Goal: Task Accomplishment & Management: Manage account settings

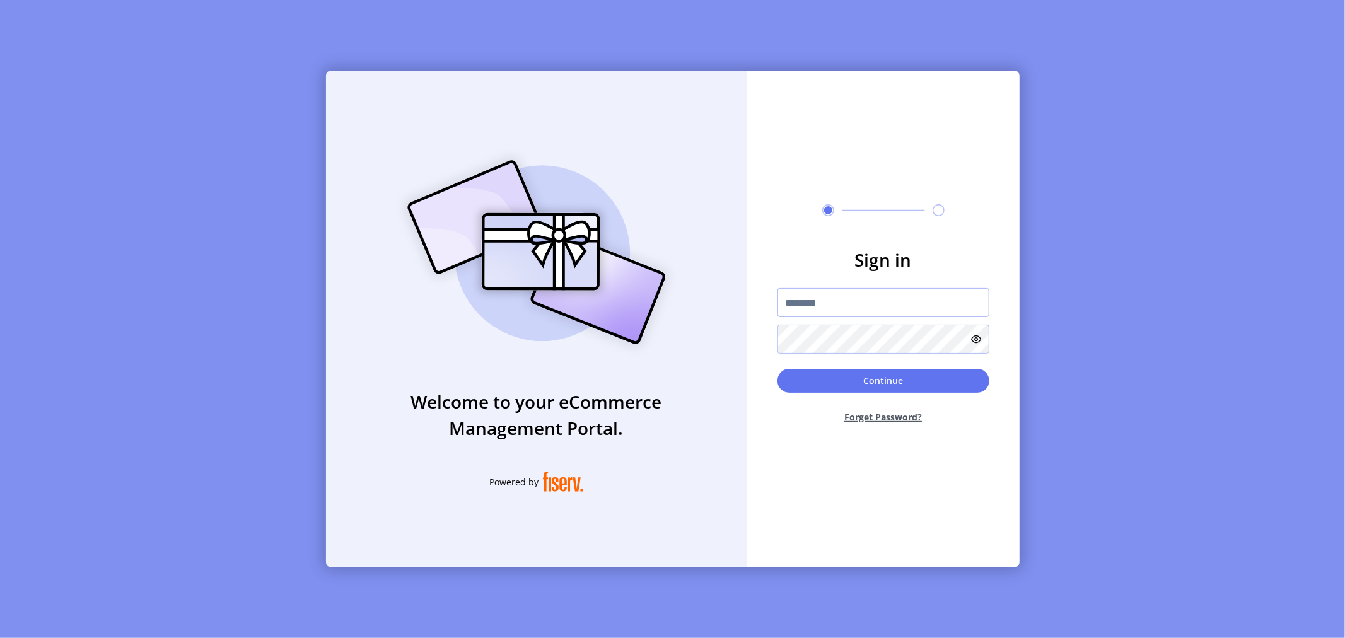
click at [835, 305] on input "text" at bounding box center [884, 302] width 212 height 29
type input "**********"
click at [855, 381] on button "Continue" at bounding box center [884, 381] width 212 height 24
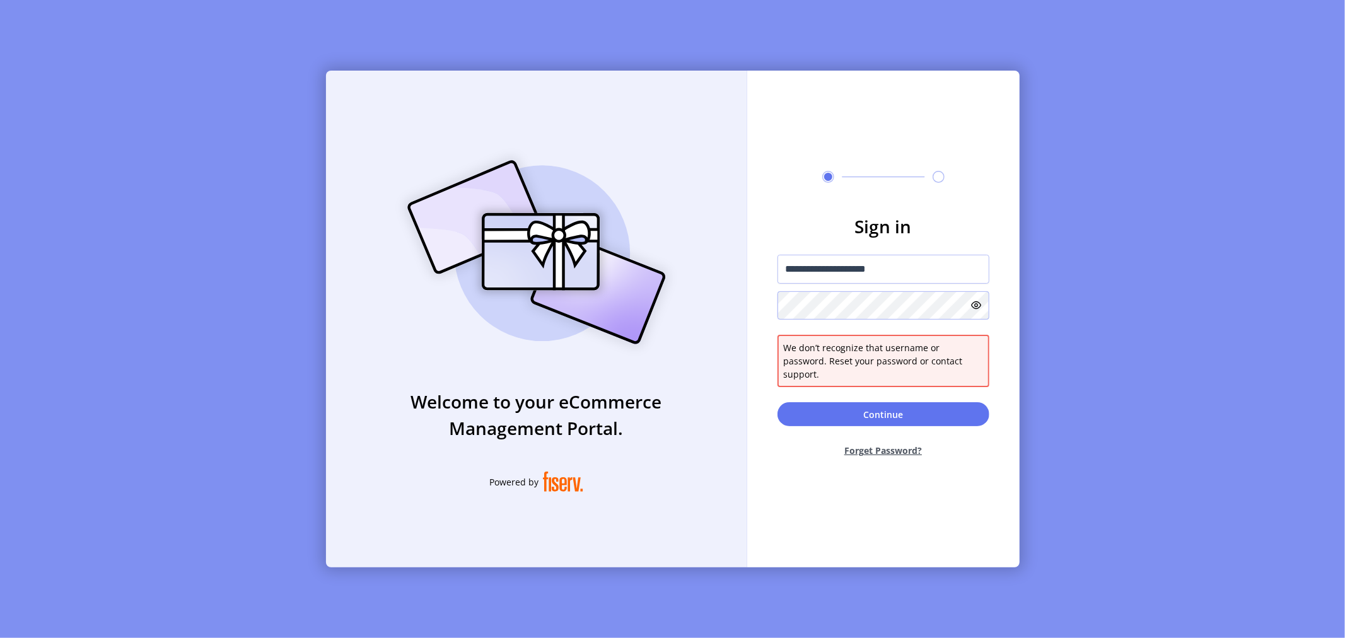
click at [749, 304] on form "**********" at bounding box center [883, 340] width 272 height 255
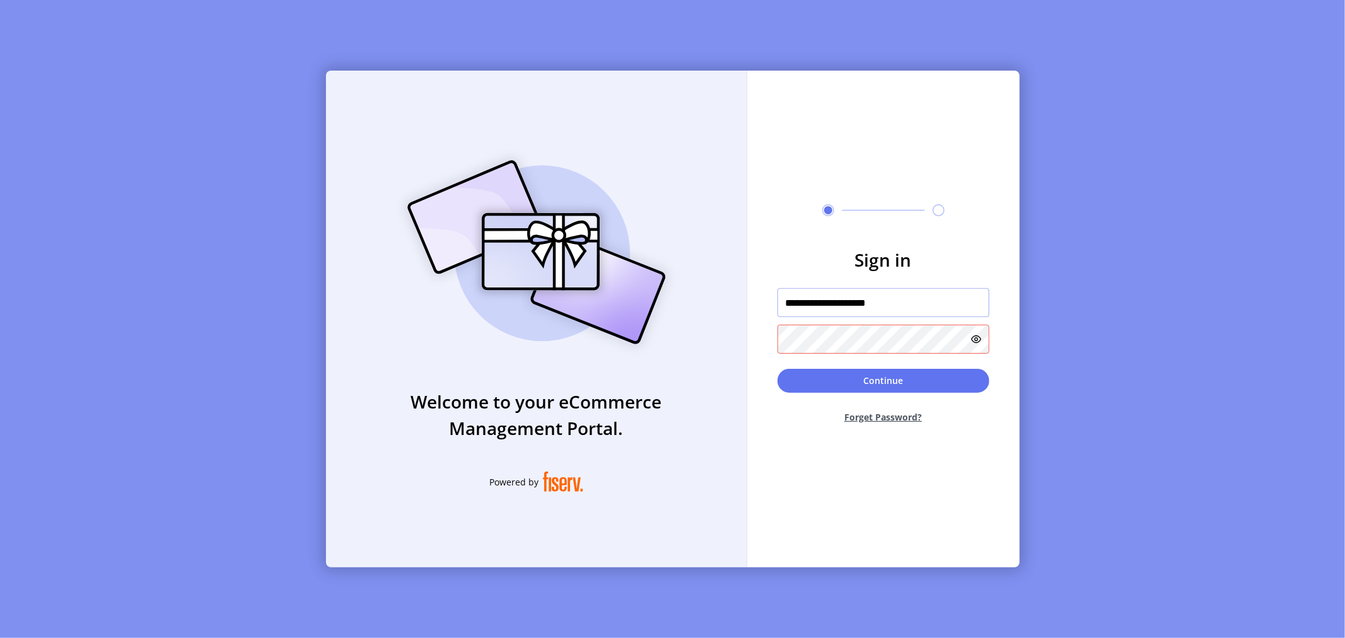
drag, startPoint x: 910, startPoint y: 303, endPoint x: 775, endPoint y: 297, distance: 135.8
click at [775, 297] on form "**********" at bounding box center [883, 340] width 272 height 187
click at [973, 338] on icon at bounding box center [977, 339] width 10 height 10
click at [907, 383] on button "Continue" at bounding box center [884, 381] width 212 height 24
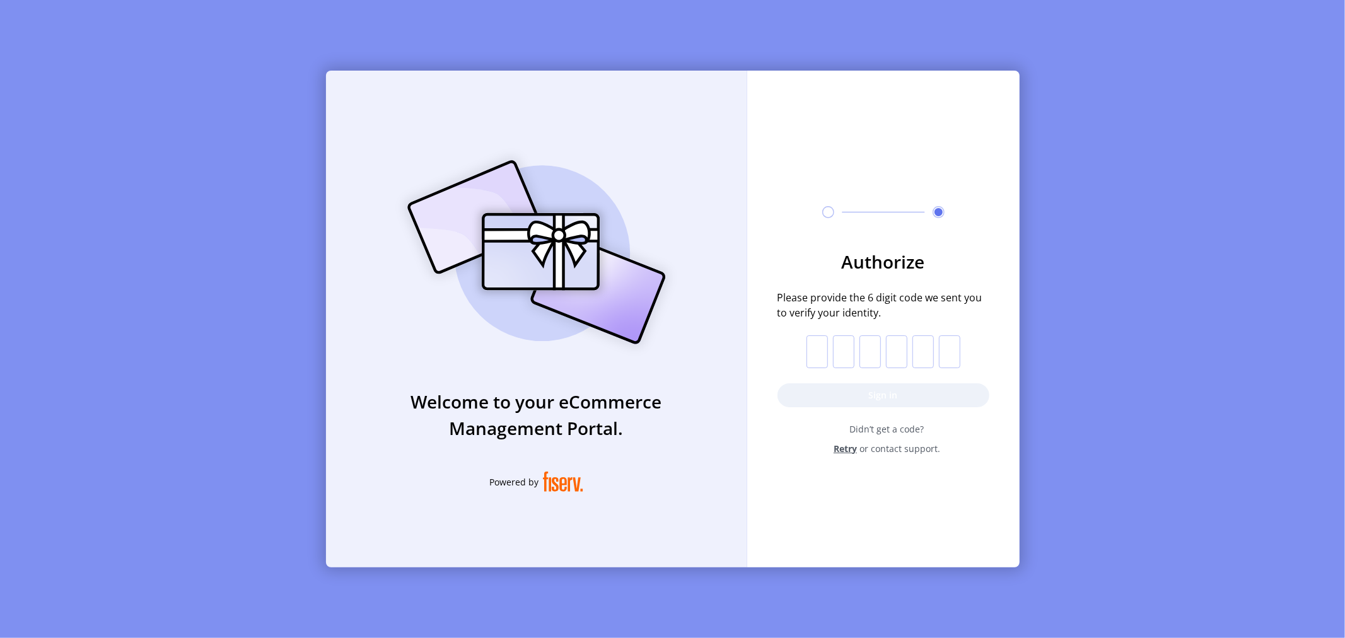
click at [819, 353] on input "text" at bounding box center [817, 352] width 21 height 33
paste input "*"
type input "*"
click at [879, 399] on button "Sign in" at bounding box center [884, 395] width 212 height 24
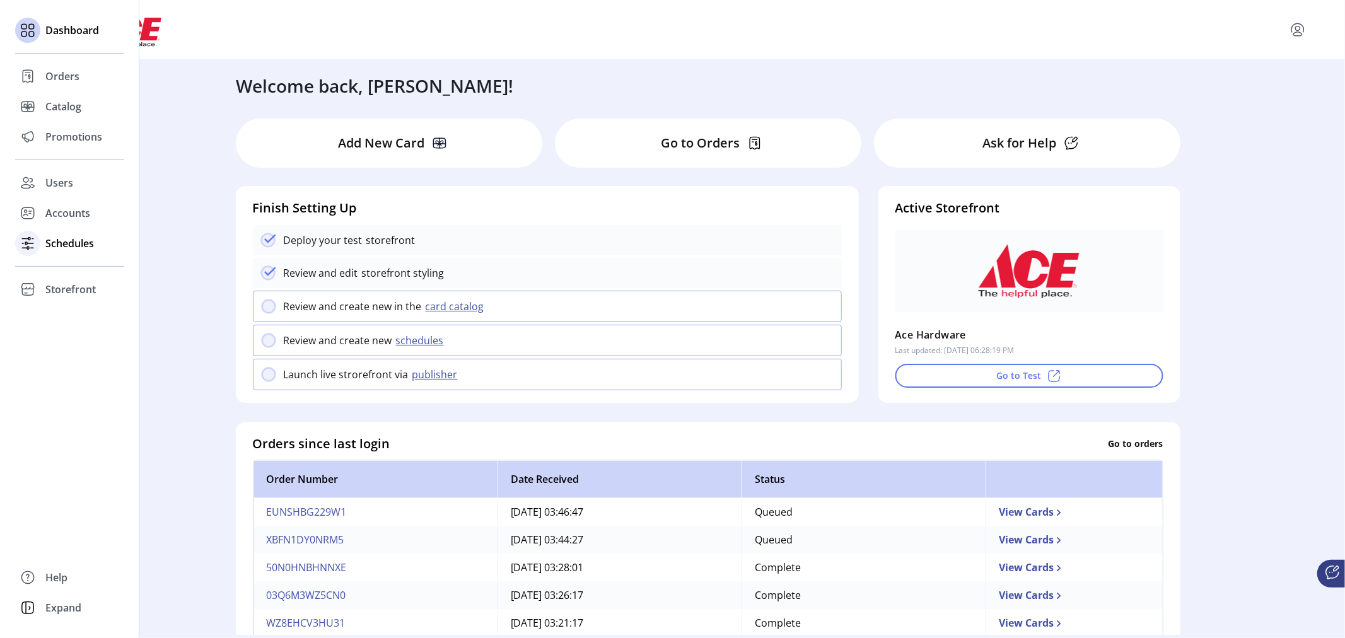
click at [67, 244] on span "Schedules" at bounding box center [69, 243] width 49 height 15
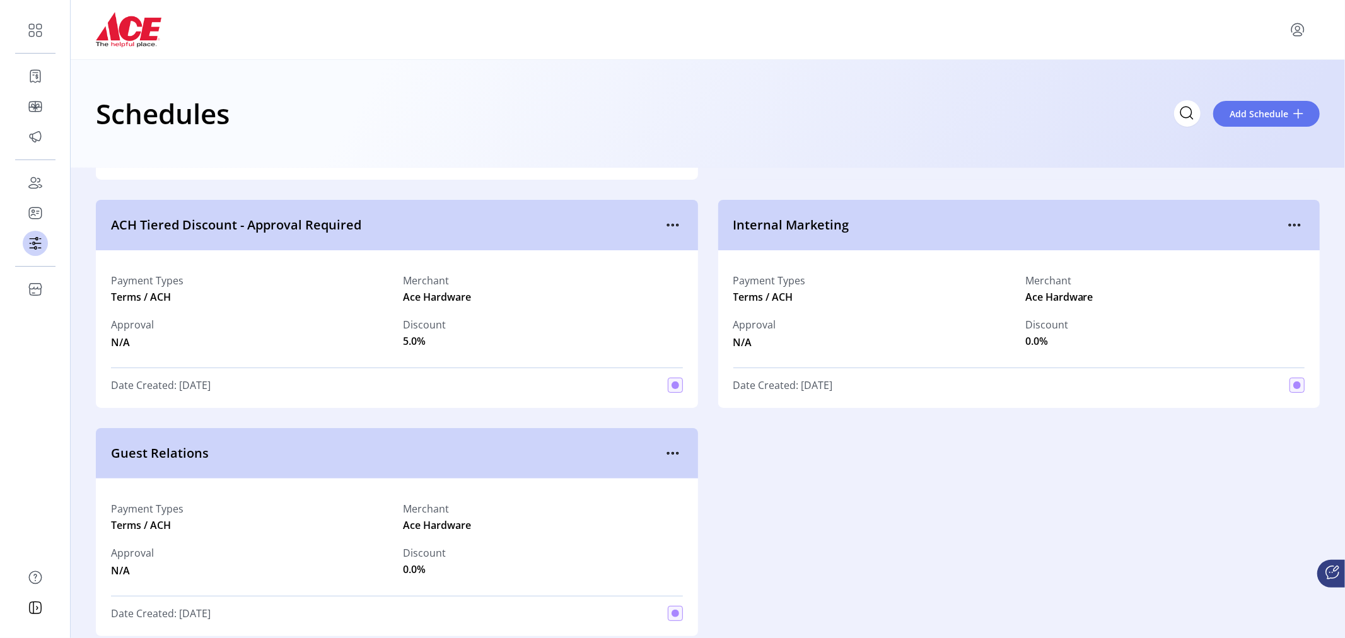
scroll to position [235, 0]
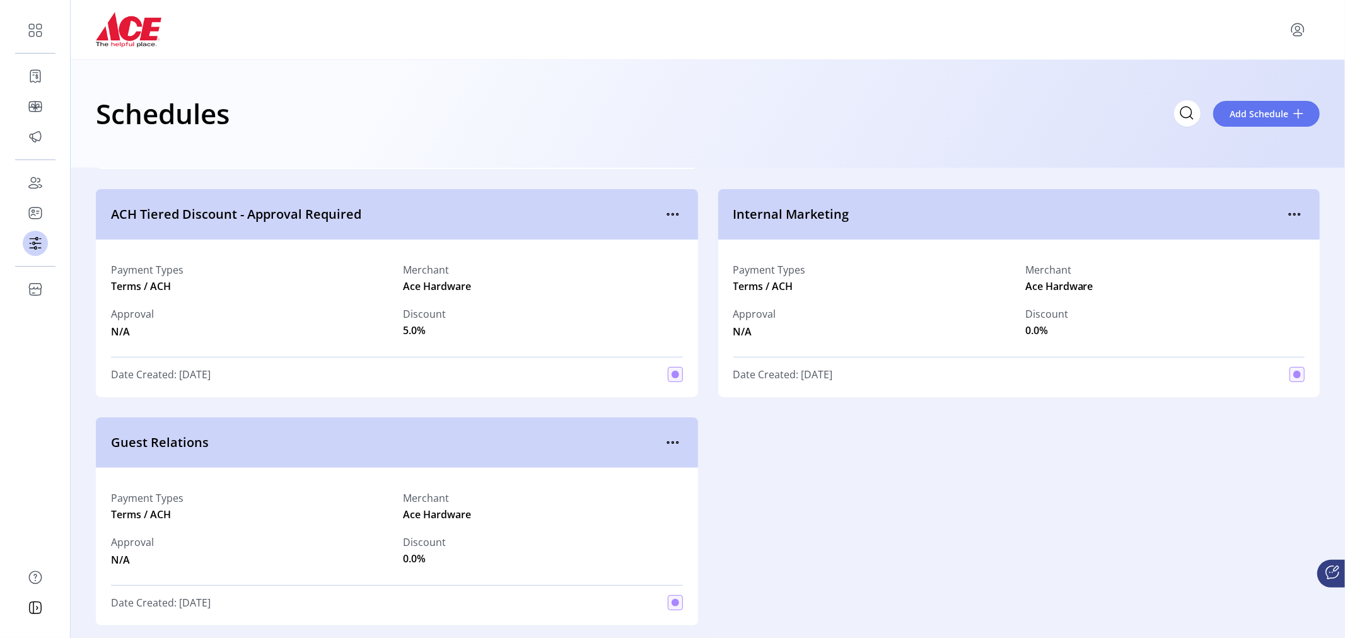
drag, startPoint x: 1338, startPoint y: 363, endPoint x: 1337, endPoint y: 257, distance: 105.3
click at [1337, 257] on div "Consumer Buying Allows consumers to purchase small quantities of gift cards Pay…" at bounding box center [708, 285] width 1275 height 705
click at [951, 115] on div "Schedules Add Schedule" at bounding box center [708, 113] width 1224 height 44
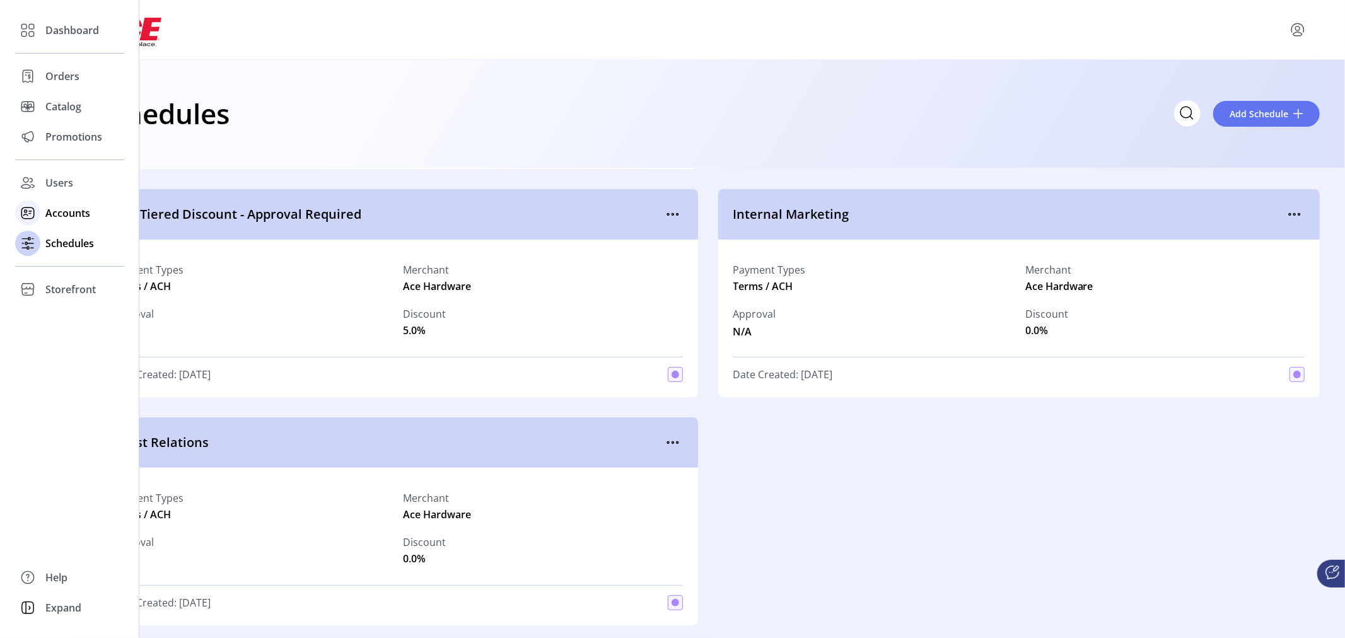
click at [68, 211] on span "Accounts" at bounding box center [67, 213] width 45 height 15
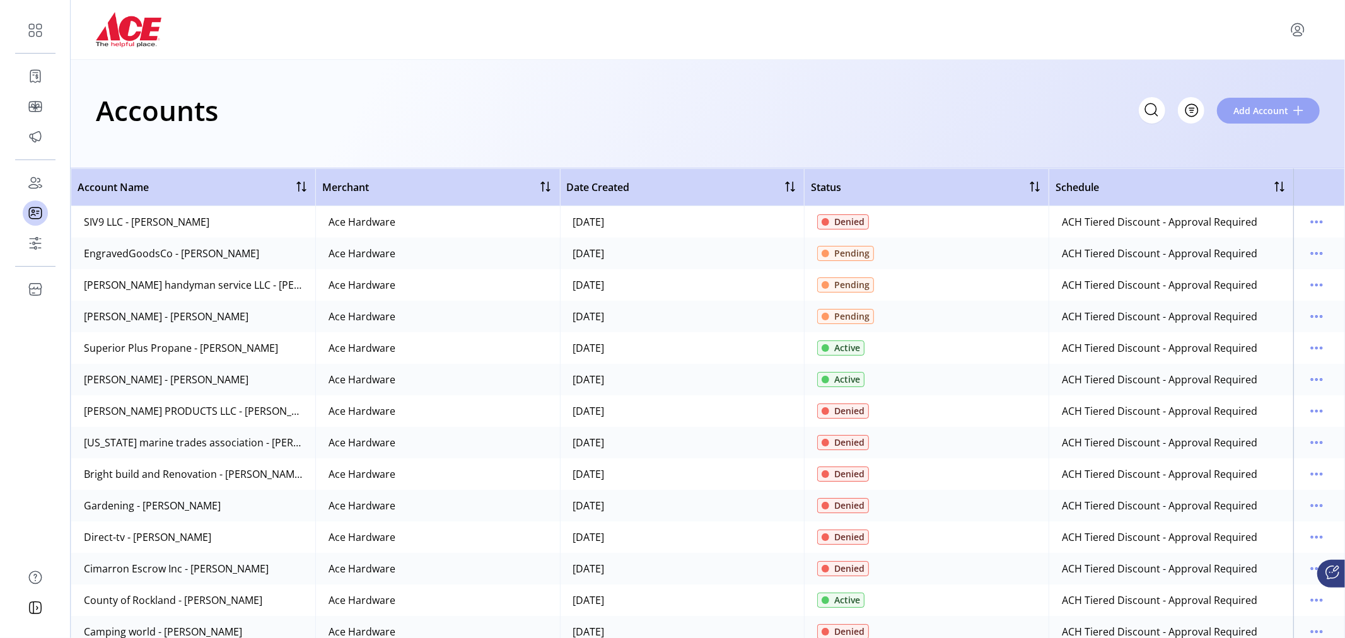
click at [1297, 110] on span at bounding box center [1299, 110] width 10 height 10
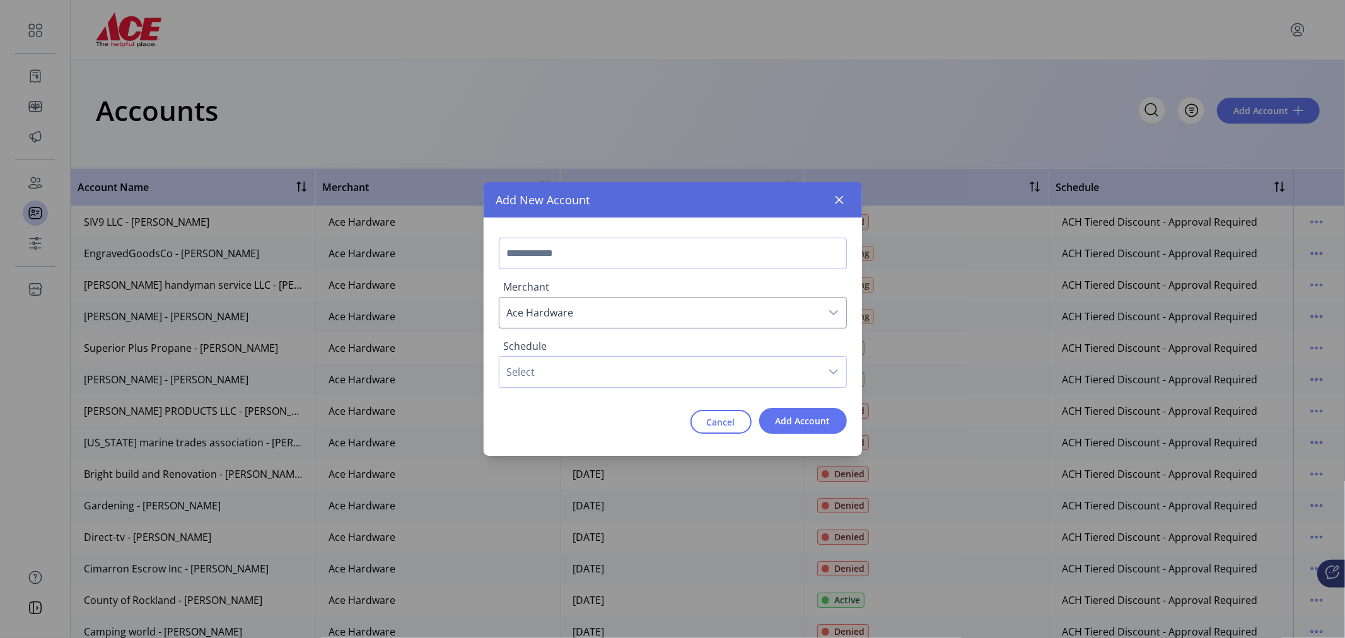
click at [632, 250] on input "text" at bounding box center [673, 254] width 348 height 32
type input "**********"
click at [590, 387] on span "Select" at bounding box center [661, 372] width 322 height 30
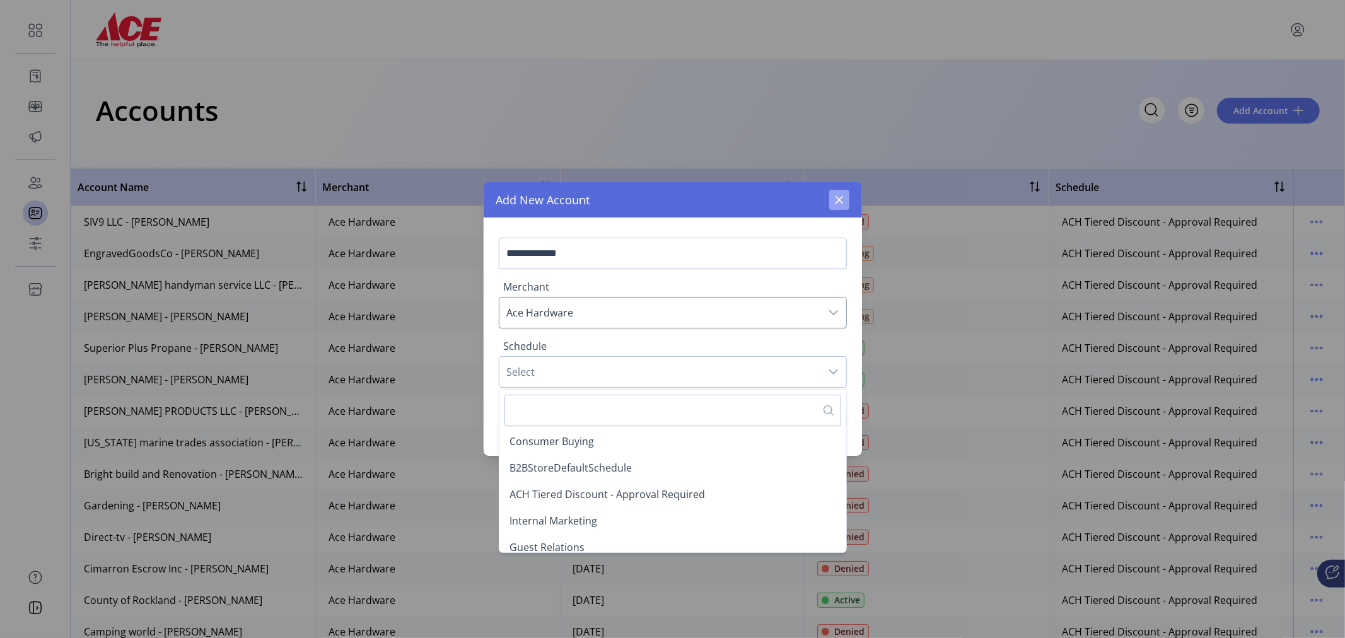
click at [840, 201] on icon "button" at bounding box center [839, 200] width 8 height 8
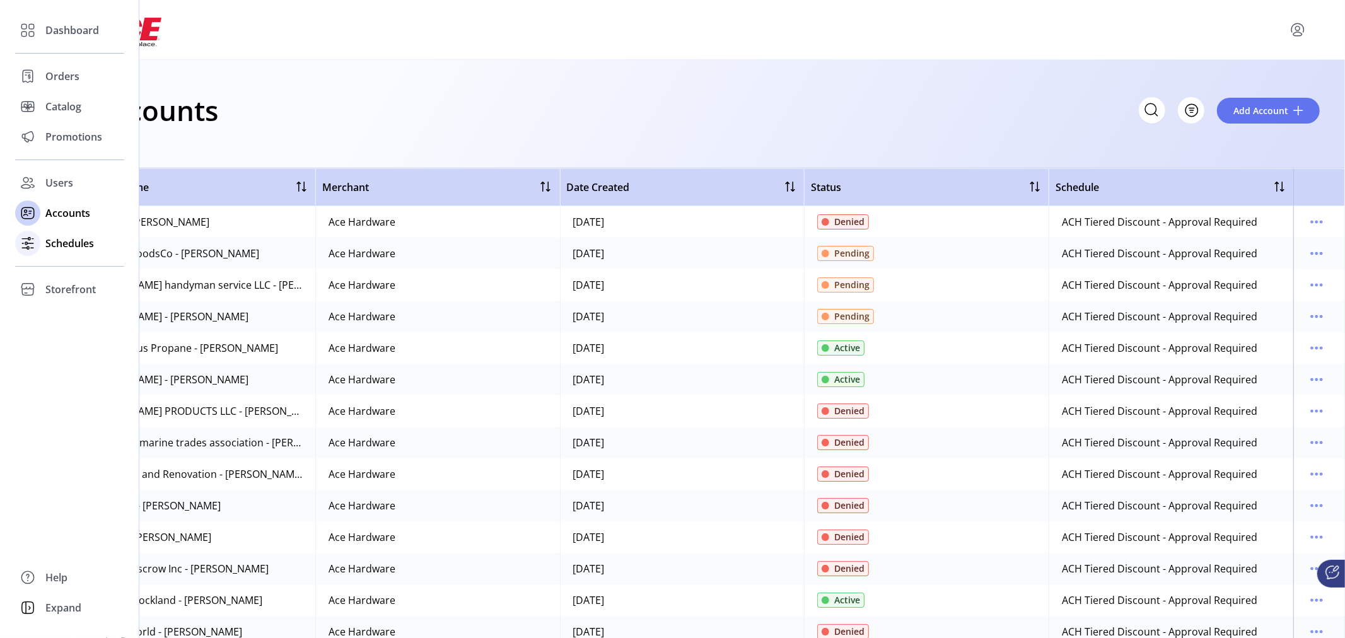
click at [81, 247] on span "Schedules" at bounding box center [69, 243] width 49 height 15
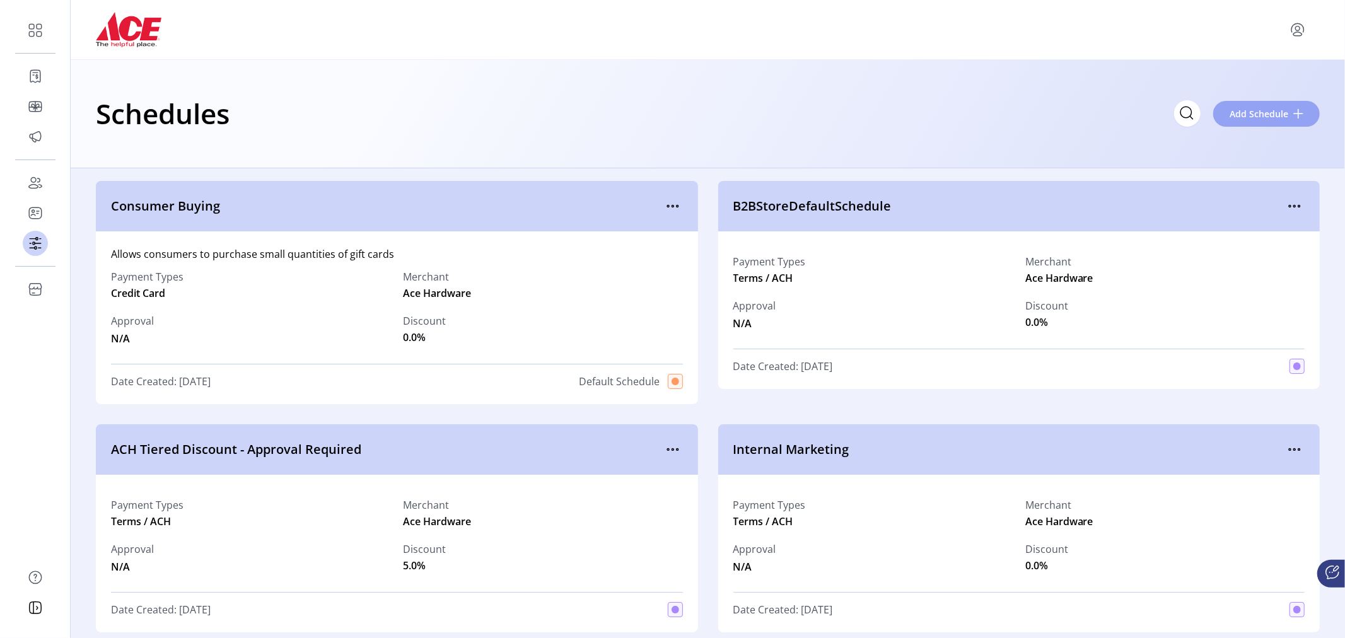
click at [1264, 114] on span "Add Schedule" at bounding box center [1259, 113] width 59 height 13
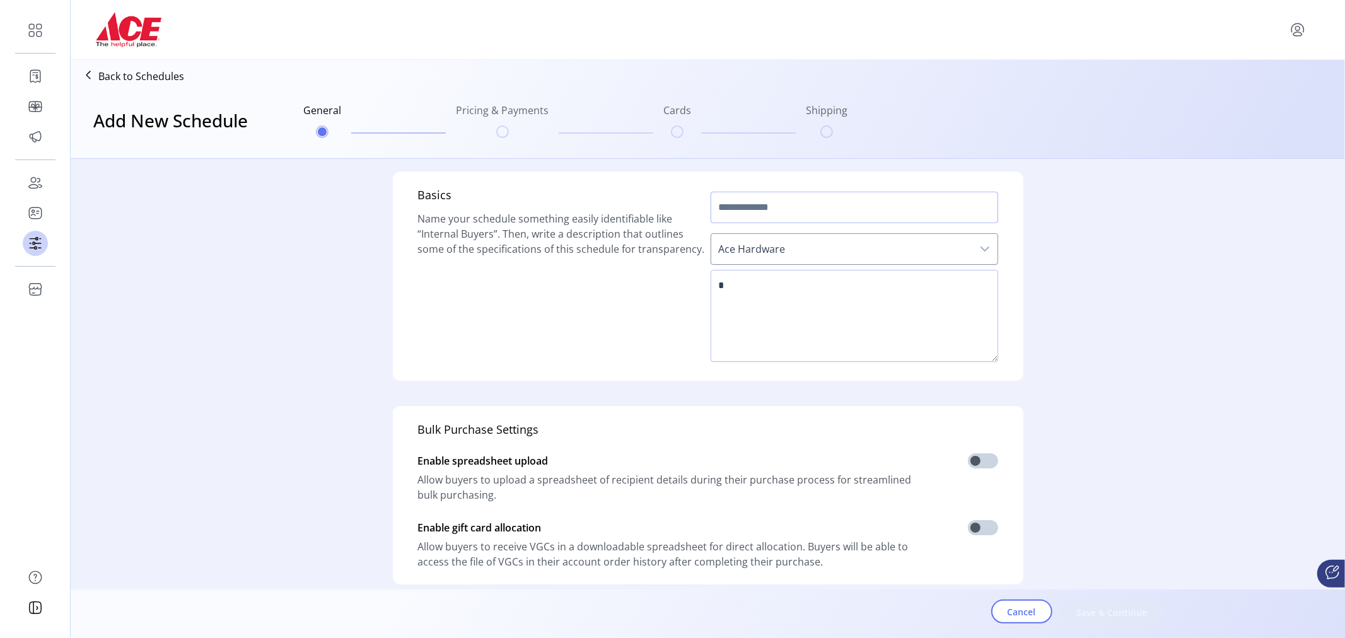
click at [812, 211] on input "text" at bounding box center [855, 208] width 288 height 32
type input "**********"
click at [764, 247] on span "Ace Hardware" at bounding box center [841, 249] width 261 height 30
click at [803, 216] on input "**********" at bounding box center [855, 208] width 288 height 32
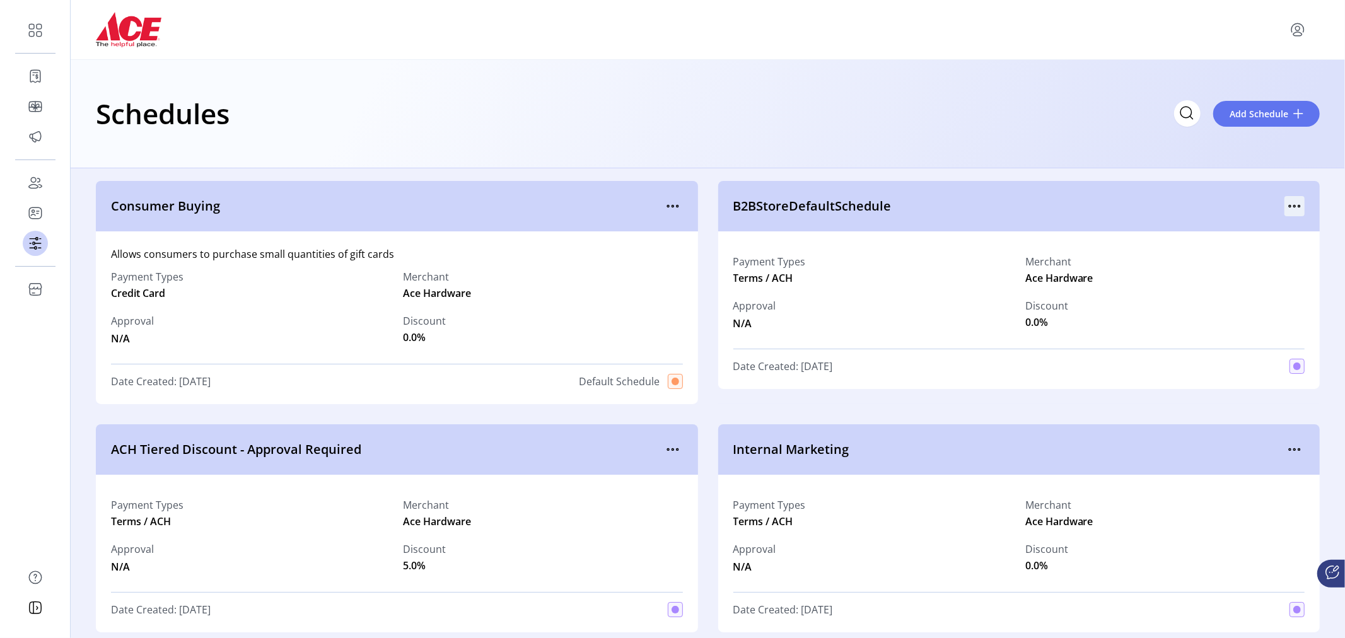
click at [1289, 209] on icon "menu" at bounding box center [1295, 206] width 20 height 20
click at [1260, 231] on span "View Details" at bounding box center [1235, 231] width 105 height 10
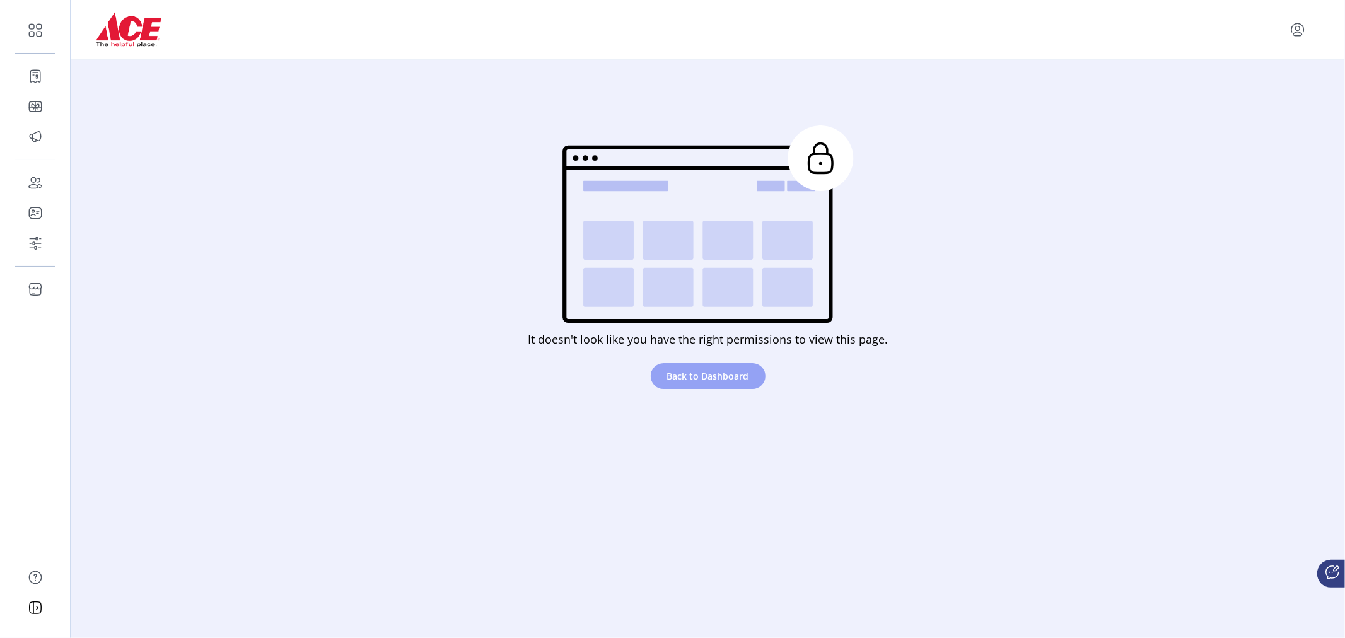
click at [723, 372] on span "Back to Dashboard" at bounding box center [708, 376] width 82 height 13
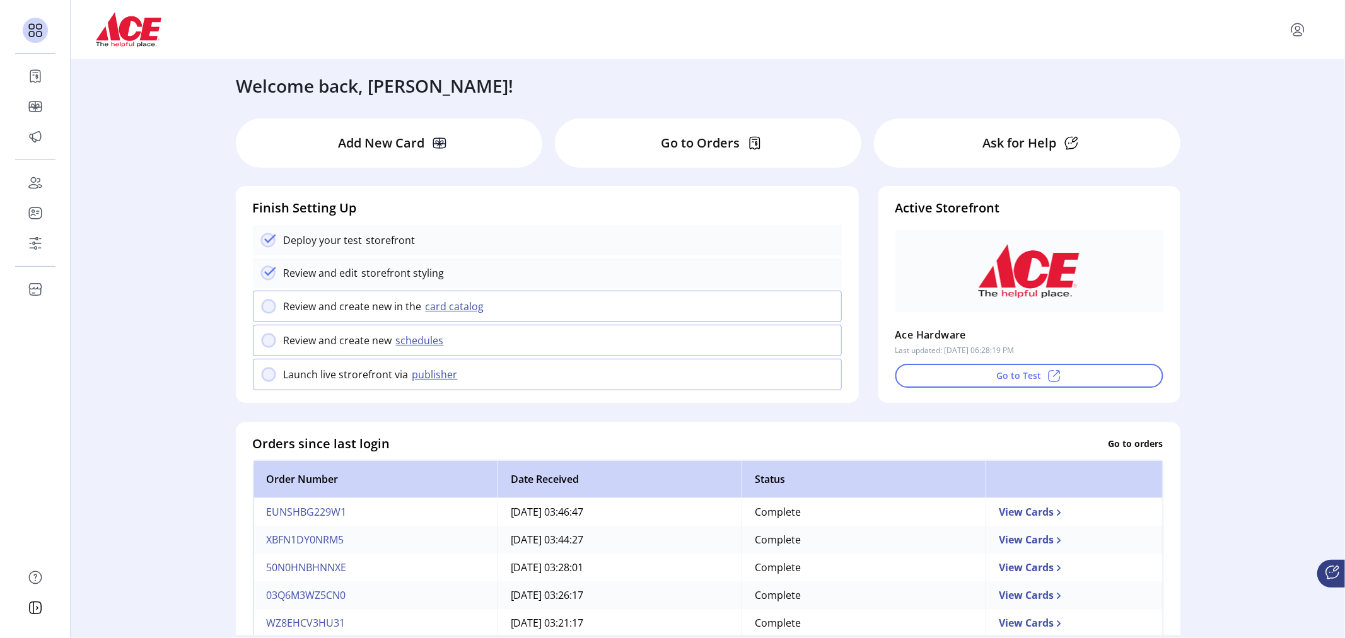
click at [1323, 175] on div "Welcome back, [PERSON_NAME]! Add New Card Go to Orders Ask for Help Finish Sett…" at bounding box center [708, 347] width 1275 height 575
click at [407, 342] on button "schedules" at bounding box center [421, 340] width 59 height 15
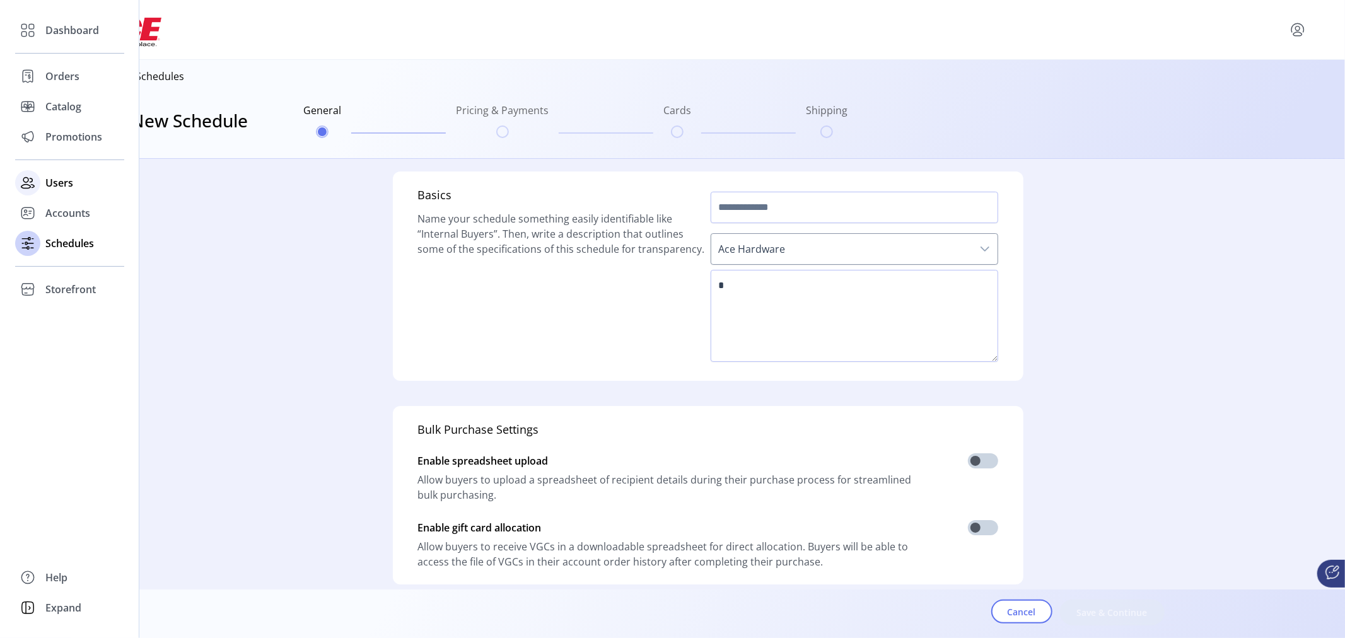
click at [70, 183] on span "Users" at bounding box center [59, 182] width 28 height 15
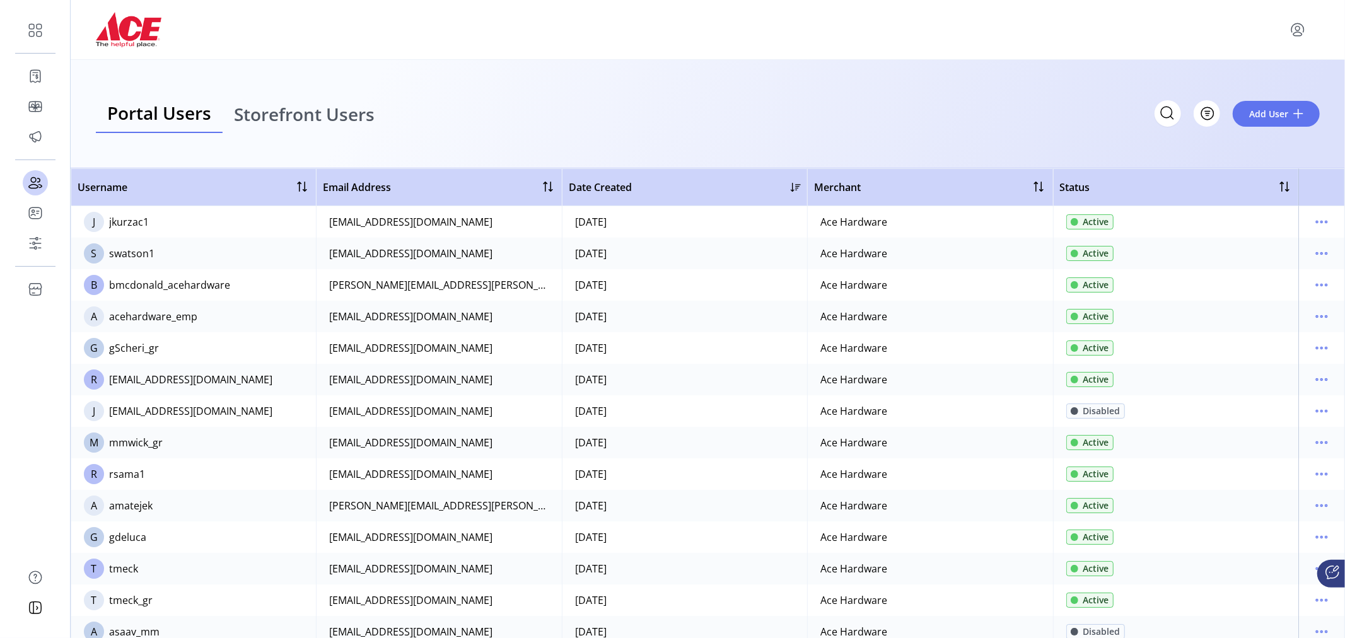
click at [185, 114] on span "Portal Users" at bounding box center [159, 113] width 104 height 18
click at [267, 120] on span "Storefront Users" at bounding box center [304, 114] width 141 height 18
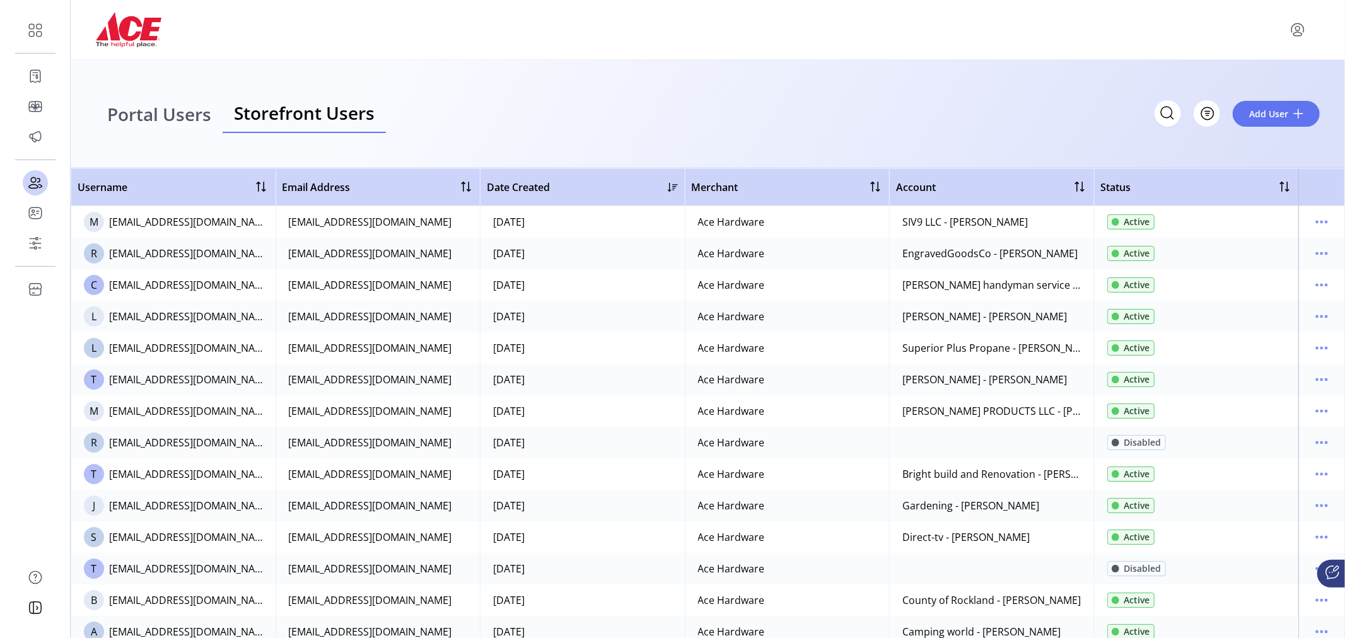
click at [267, 116] on span "Storefront Users" at bounding box center [304, 113] width 141 height 18
click at [186, 116] on span "Portal Users" at bounding box center [159, 114] width 104 height 18
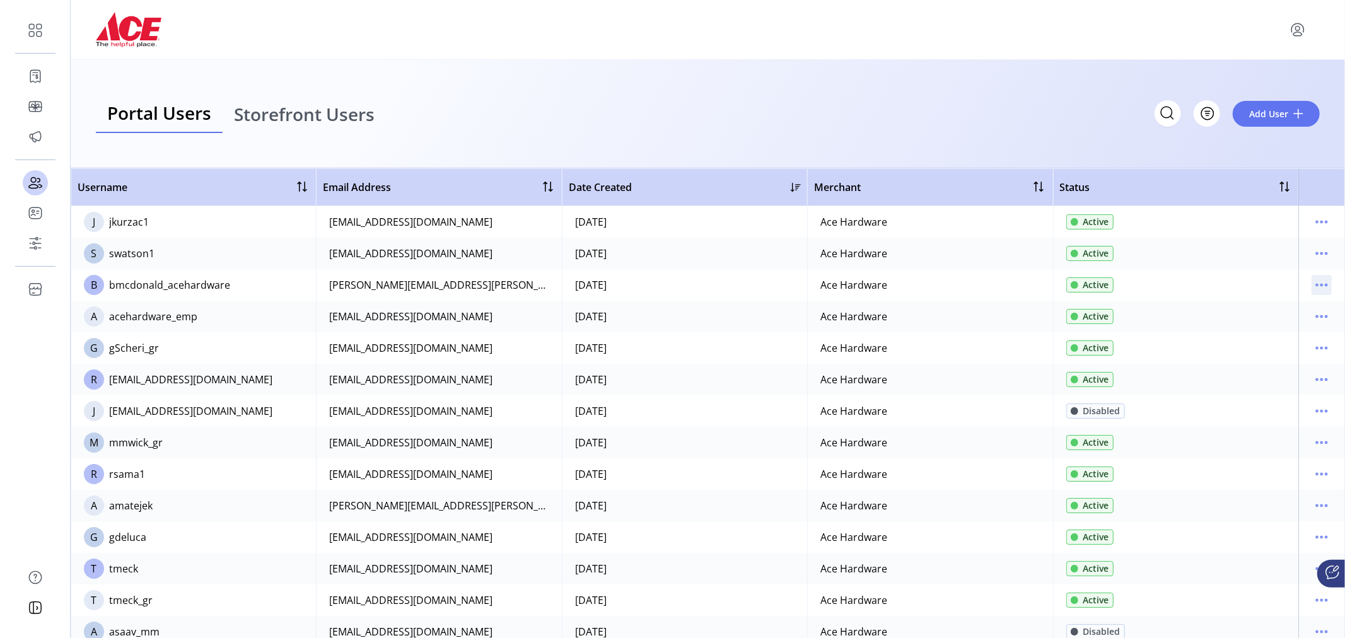
click at [1314, 286] on icon "menu" at bounding box center [1322, 285] width 20 height 20
click at [1254, 332] on span "View Details" at bounding box center [1262, 330] width 105 height 10
drag, startPoint x: 925, startPoint y: 203, endPoint x: 921, endPoint y: 226, distance: 23.0
click at [1316, 286] on icon "menu" at bounding box center [1322, 285] width 20 height 20
click at [1280, 329] on span "View Details" at bounding box center [1262, 330] width 105 height 10
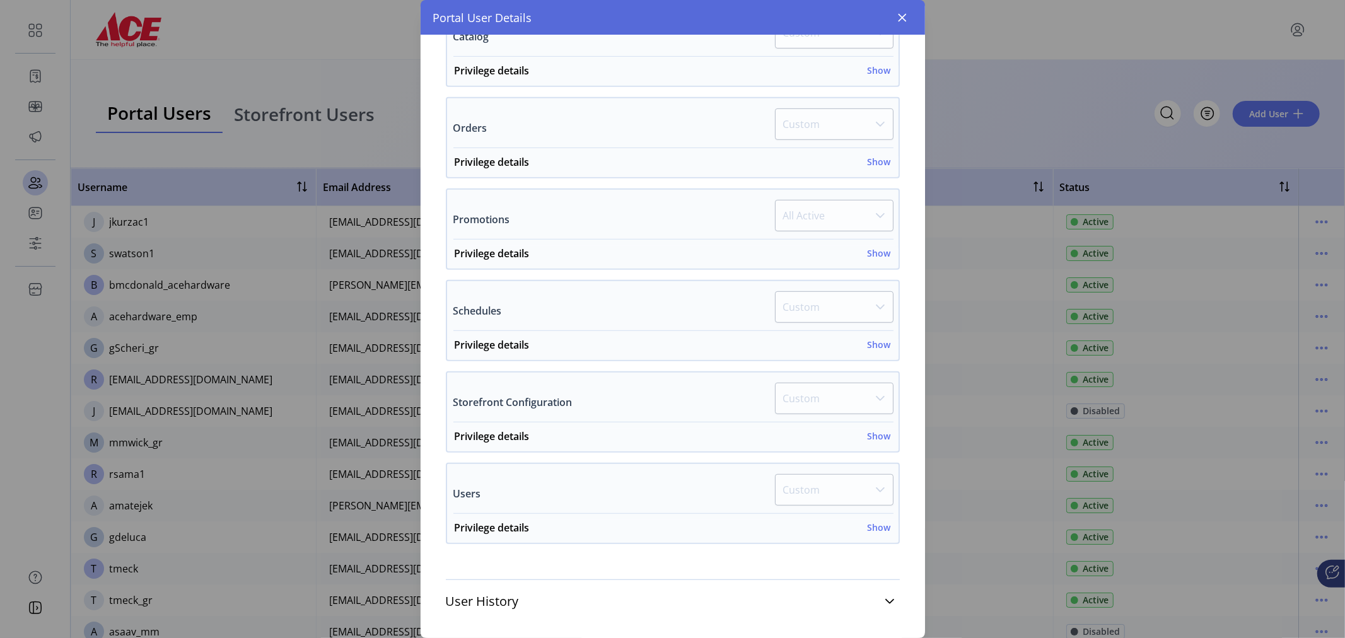
scroll to position [471, 0]
click at [878, 336] on h6 "Show" at bounding box center [879, 342] width 23 height 13
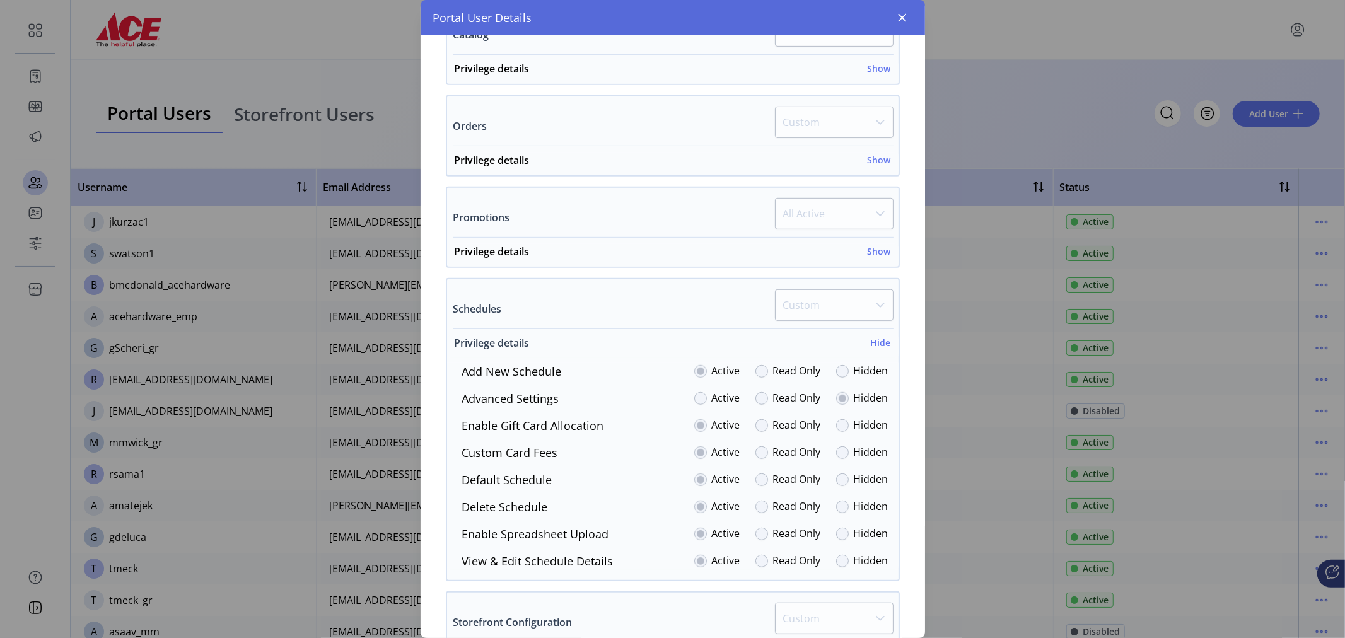
click at [878, 336] on h6 "Hide" at bounding box center [881, 342] width 20 height 13
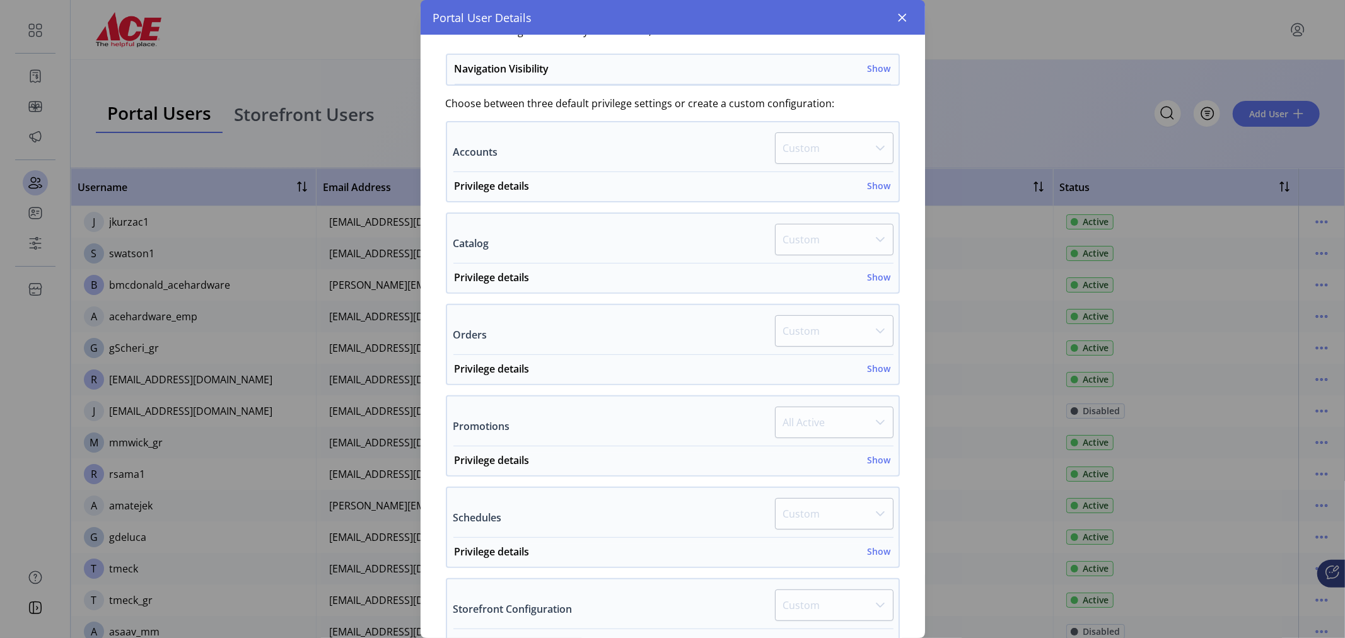
scroll to position [244, 0]
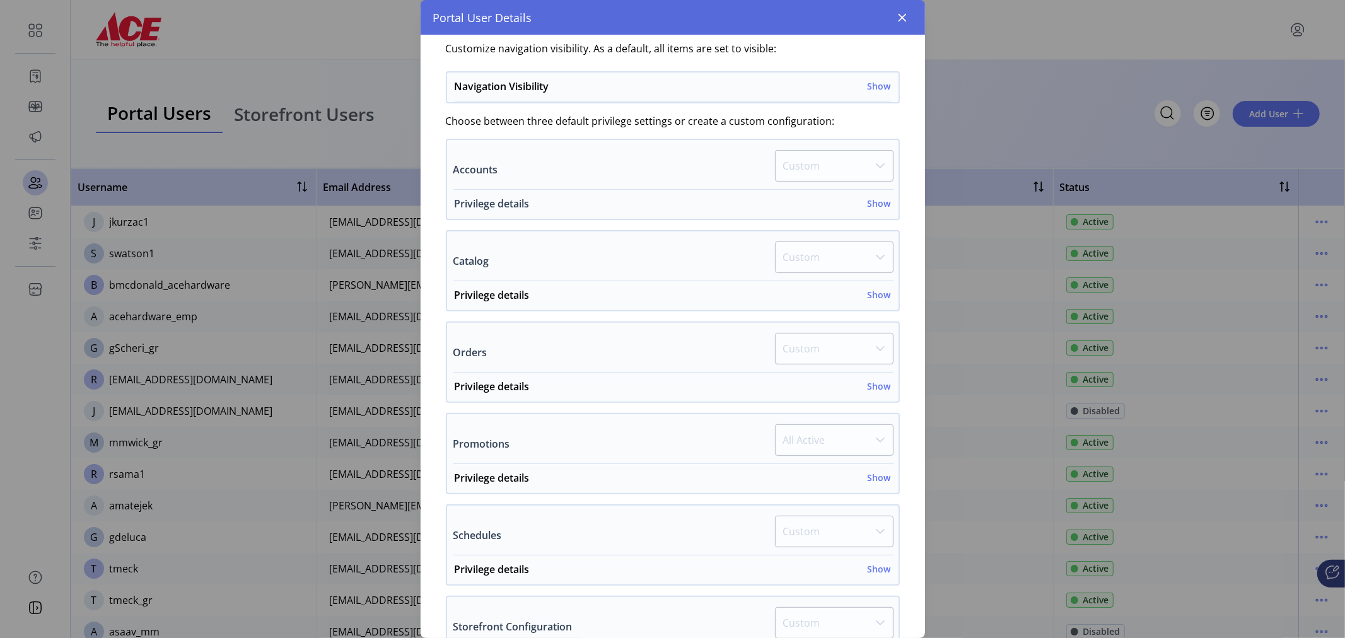
click at [875, 198] on h6 "Show" at bounding box center [879, 203] width 23 height 13
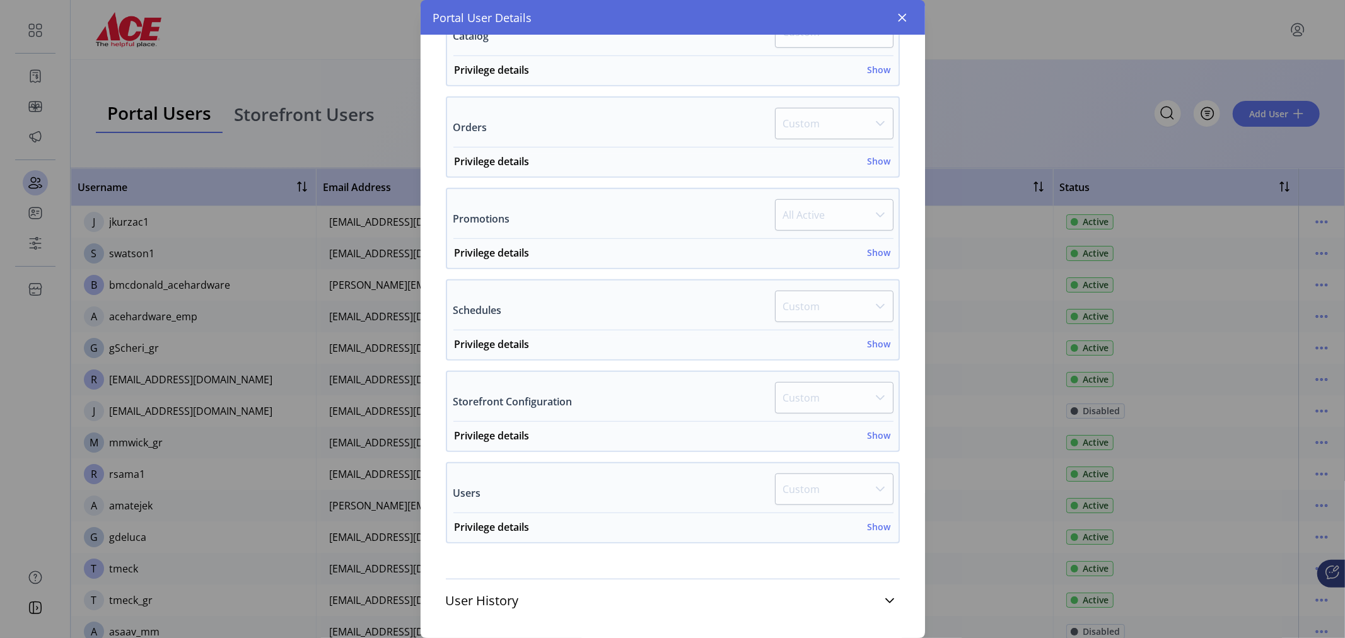
scroll to position [665, 0]
click at [873, 336] on h6 "Show" at bounding box center [879, 342] width 23 height 13
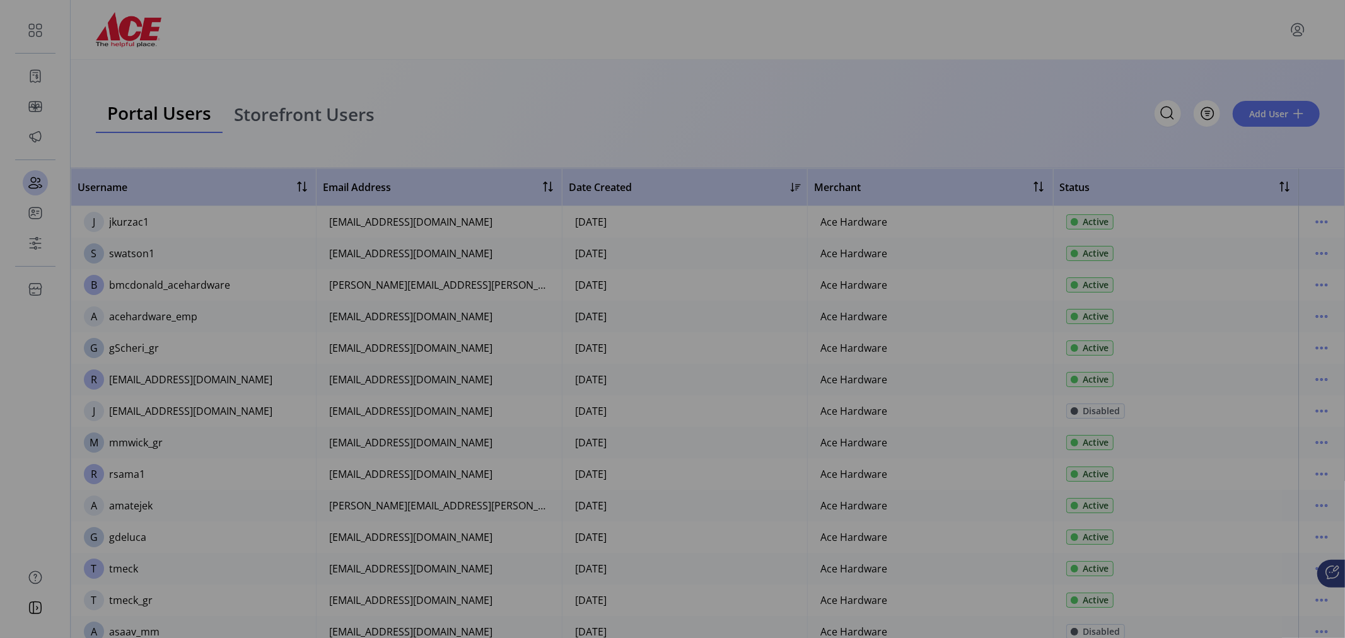
click at [1054, 86] on div "Portal User Details BM [PERSON_NAME] User Since [DATE] Active Username bmcdonal…" at bounding box center [672, 319] width 1345 height 638
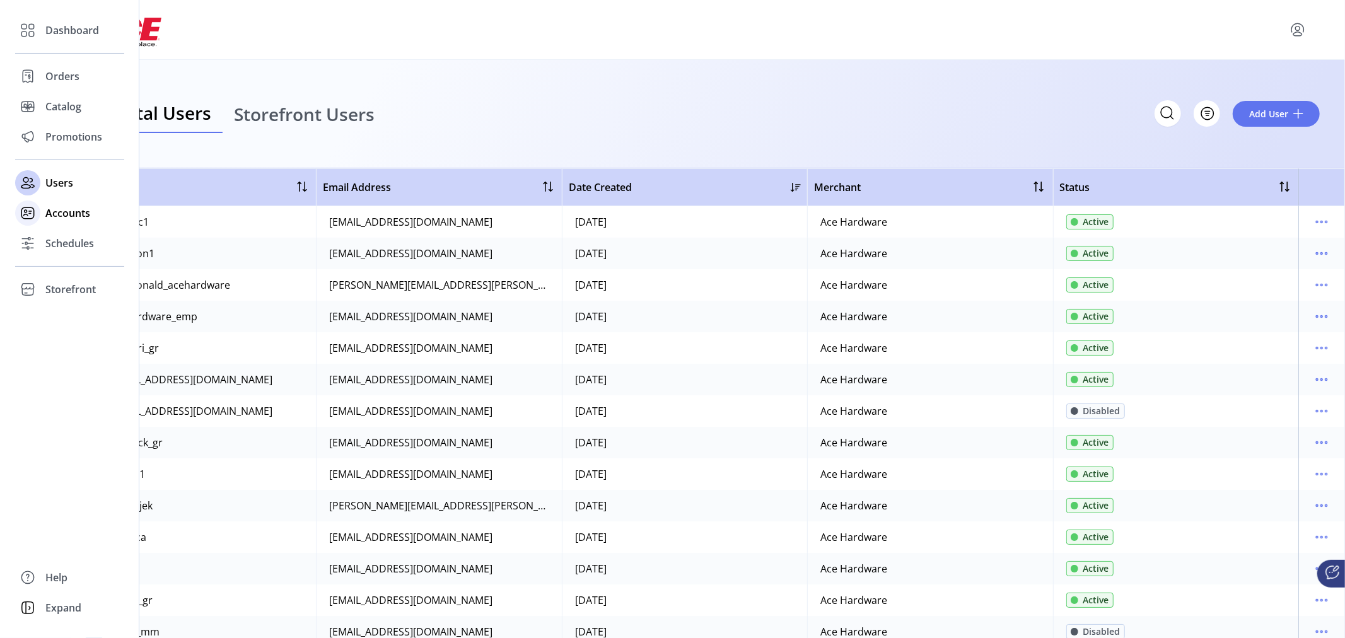
click at [68, 215] on span "Accounts" at bounding box center [67, 213] width 45 height 15
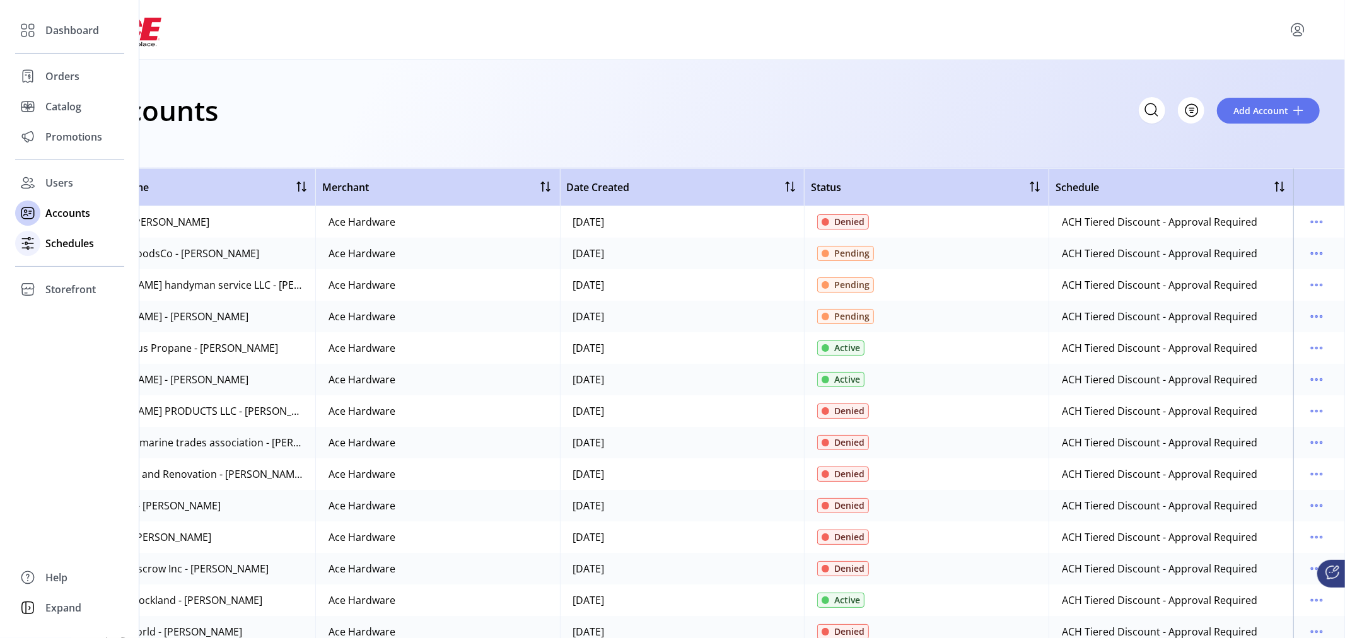
click at [64, 243] on span "Schedules" at bounding box center [69, 243] width 49 height 15
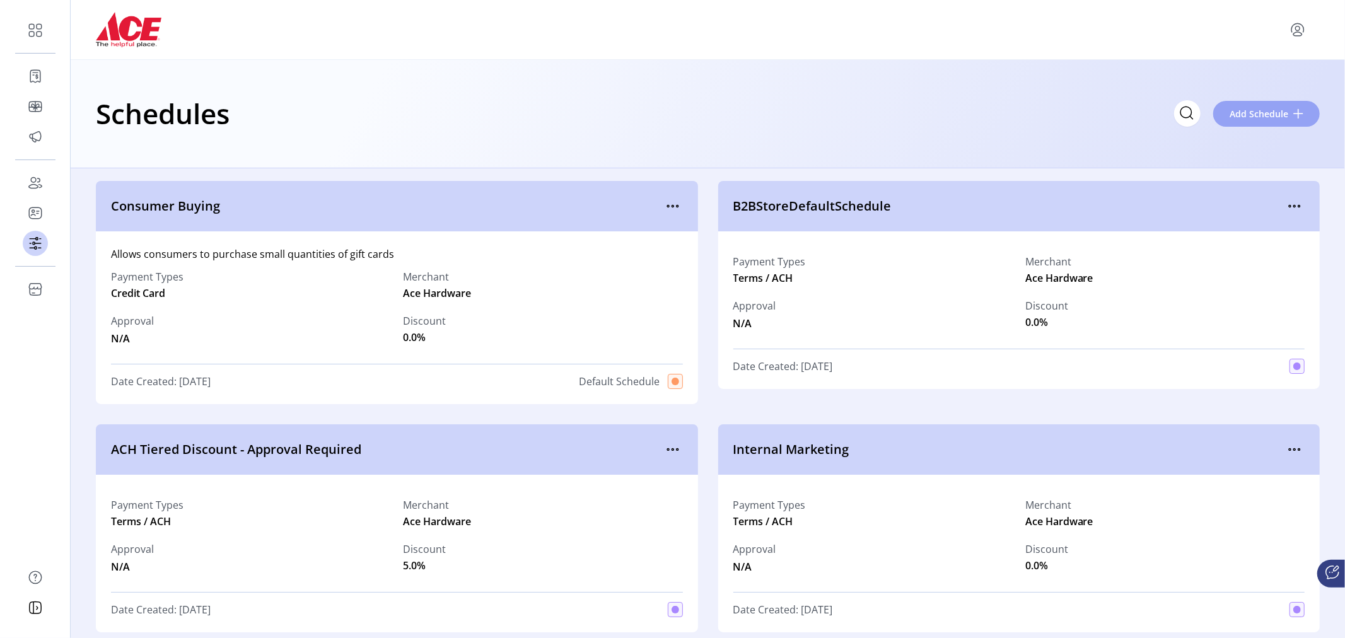
click at [1267, 115] on span "Add Schedule" at bounding box center [1259, 113] width 59 height 13
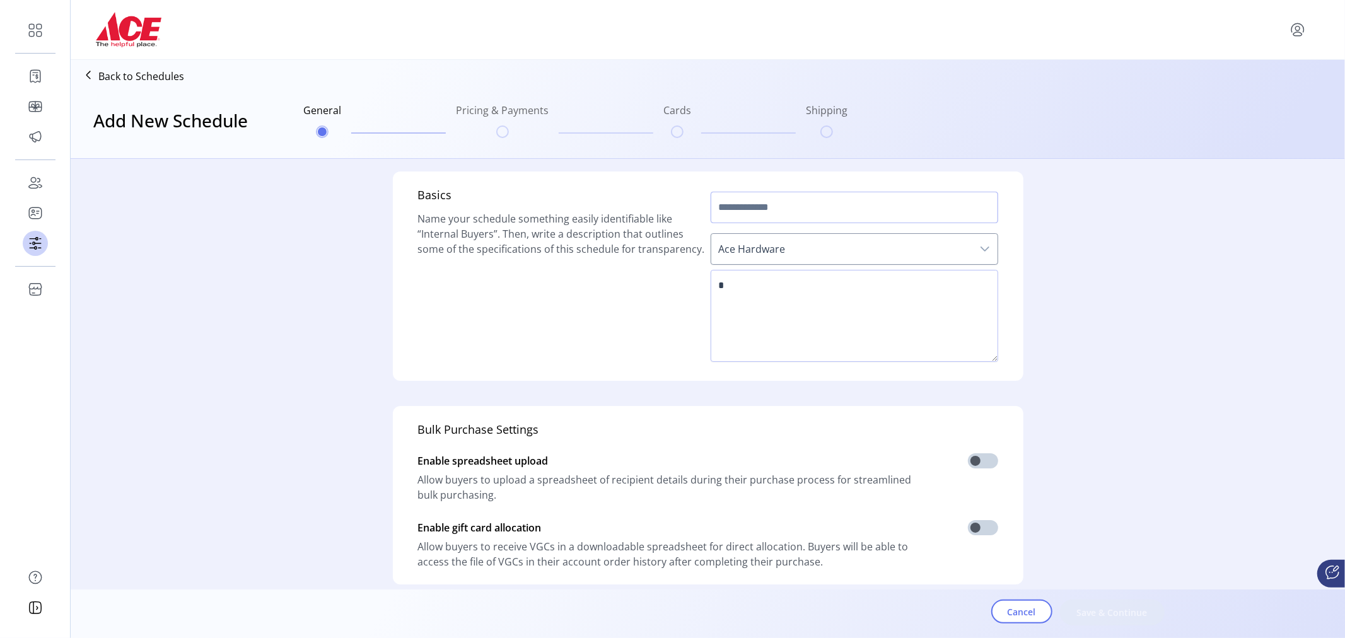
click at [807, 206] on input "text" at bounding box center [855, 208] width 288 height 32
type input "**********"
click at [838, 251] on span "Ace Hardware" at bounding box center [841, 249] width 261 height 30
click at [906, 292] on textarea at bounding box center [855, 316] width 288 height 92
type textarea "**********"
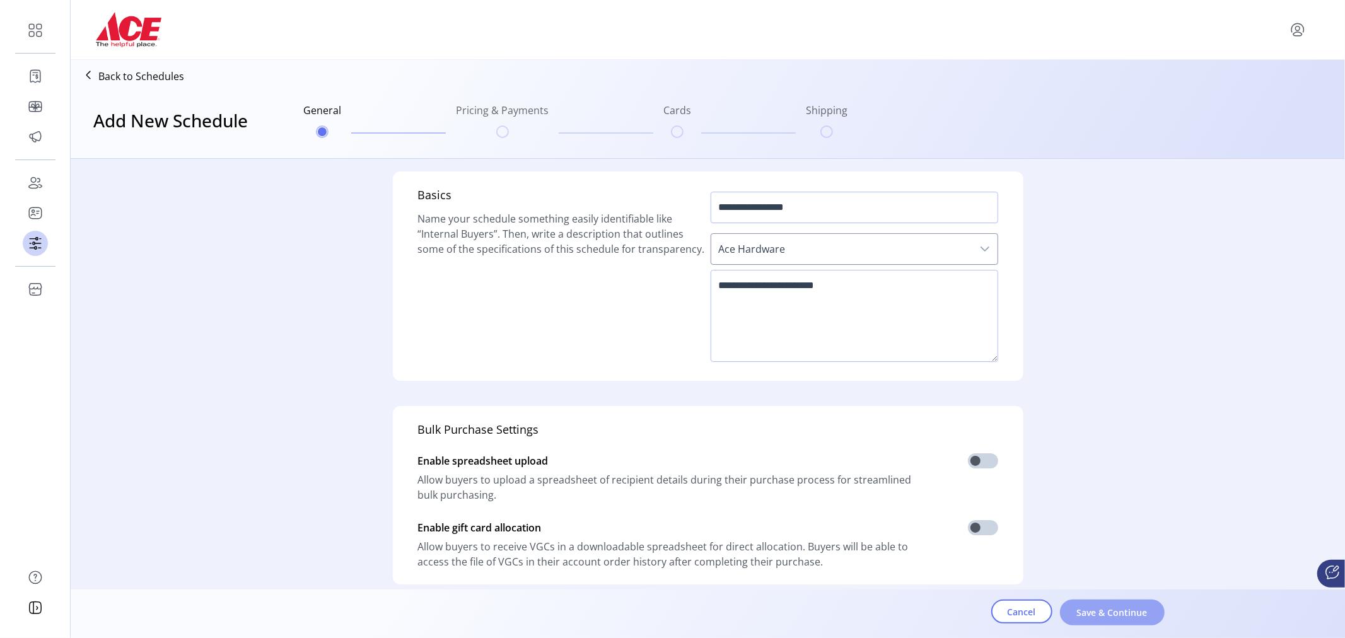
click at [1134, 614] on span "Save & Continue" at bounding box center [1113, 612] width 72 height 13
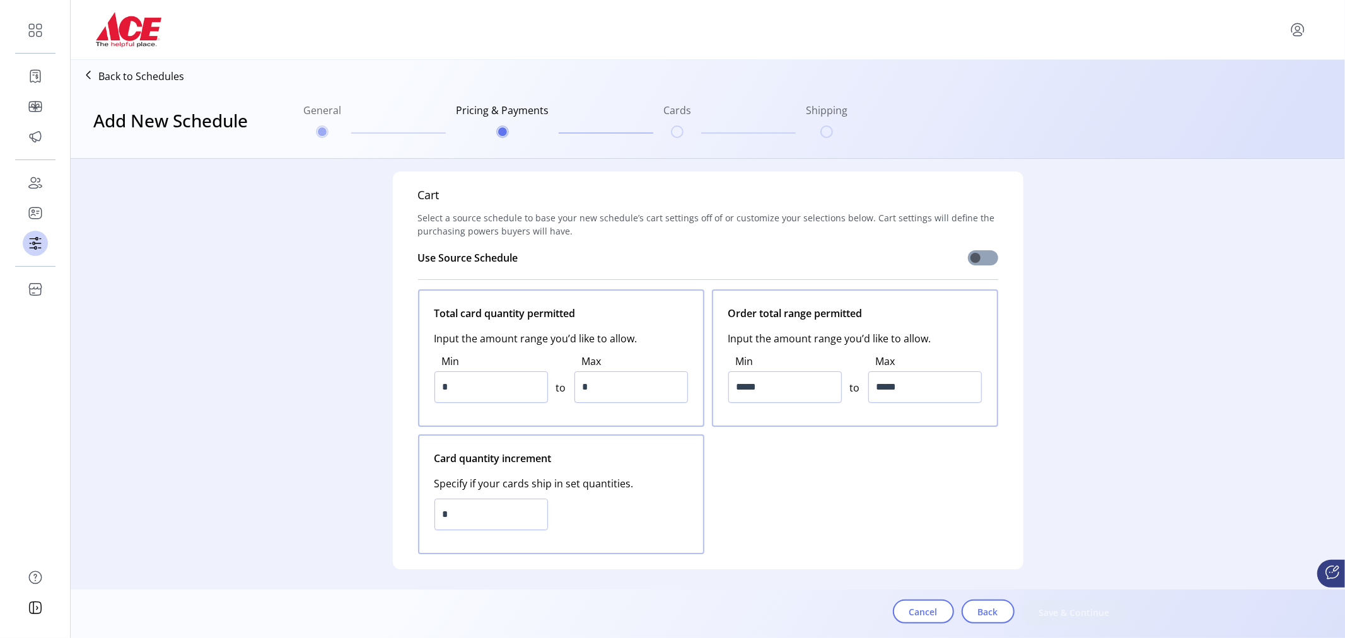
click at [975, 259] on span at bounding box center [983, 257] width 30 height 15
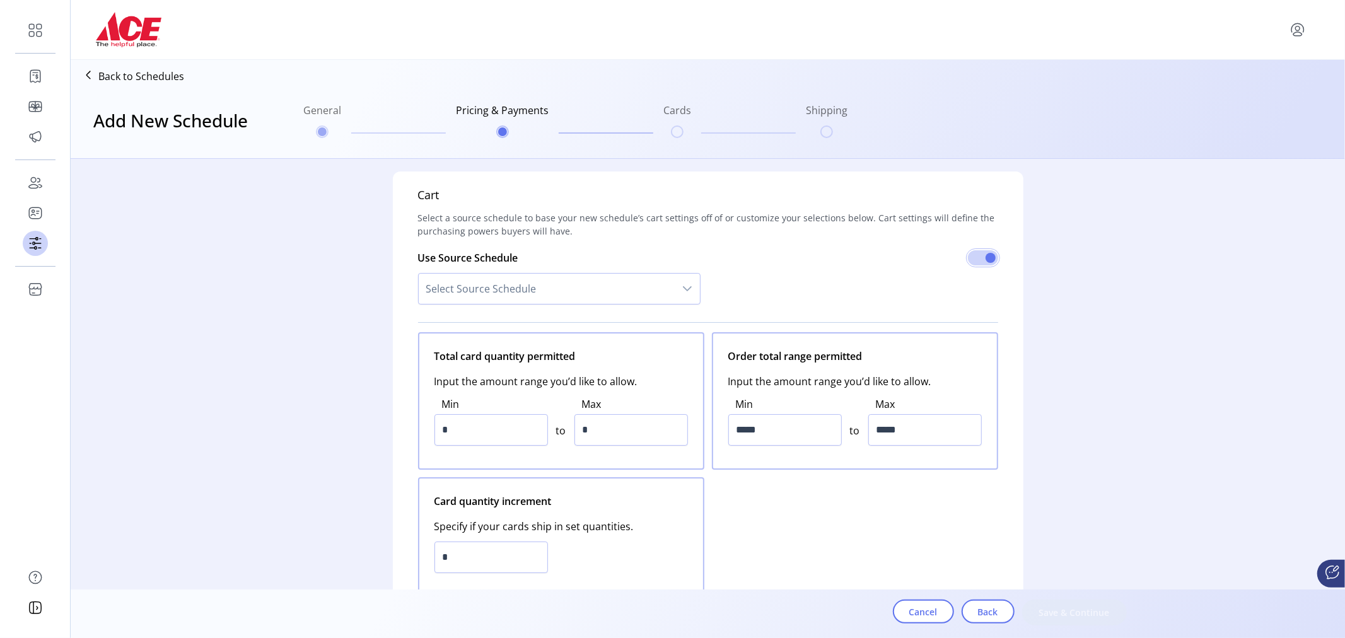
click at [683, 284] on icon "dropdown trigger" at bounding box center [687, 289] width 10 height 10
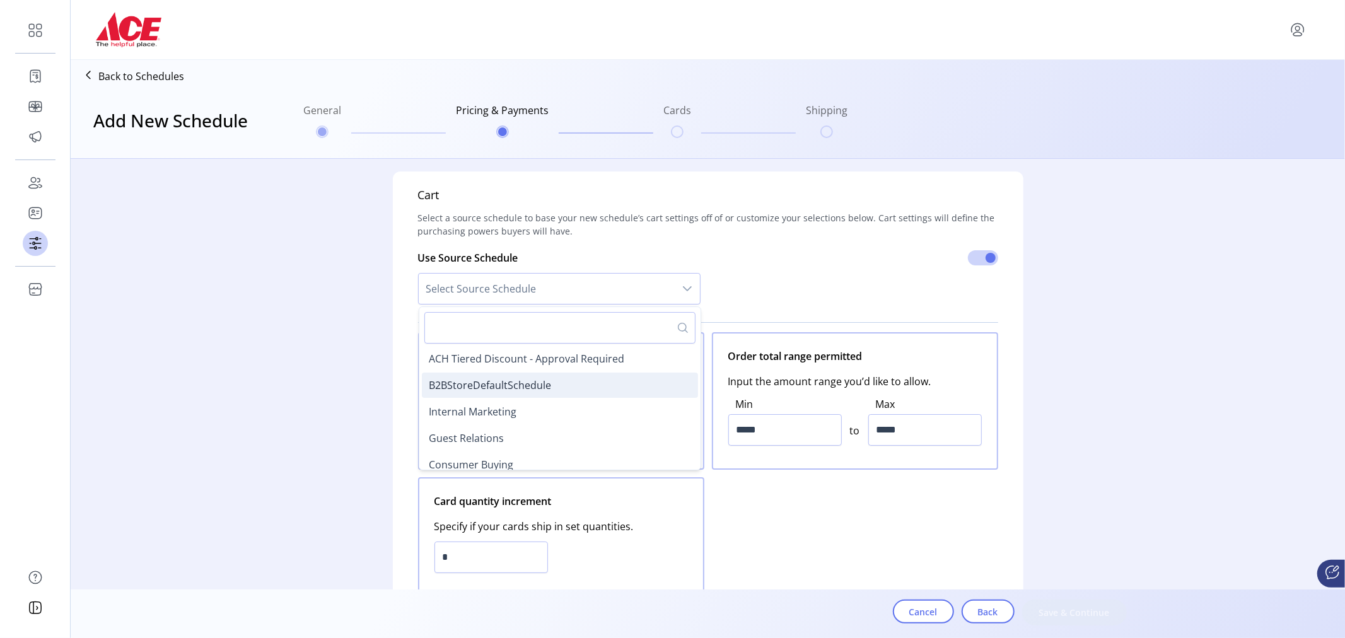
click at [566, 387] on li "B2BStoreDefaultSchedule" at bounding box center [560, 385] width 276 height 25
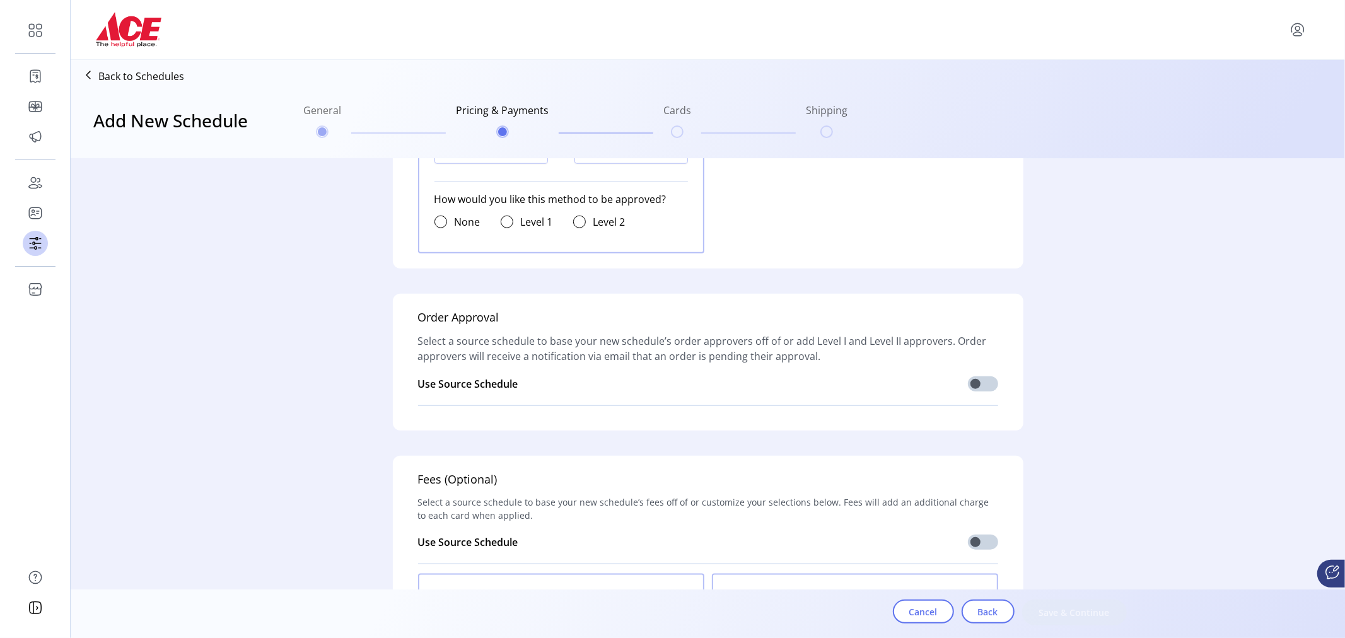
scroll to position [1132, 0]
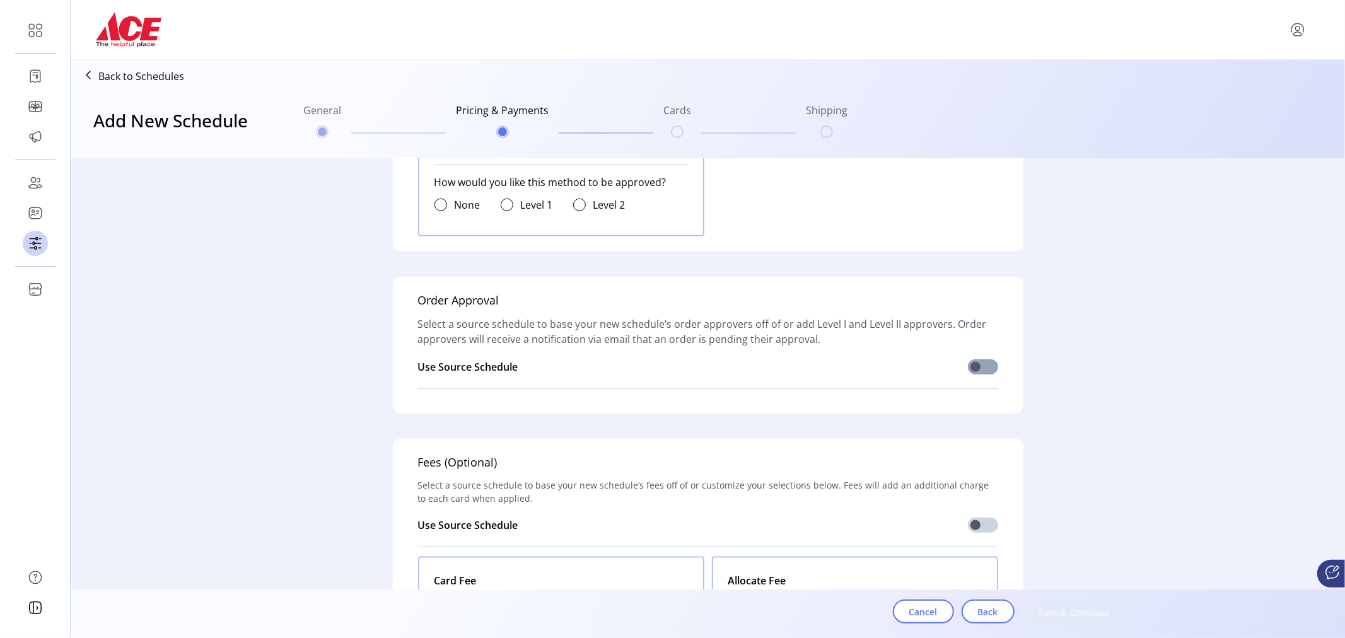
click at [975, 360] on span at bounding box center [983, 367] width 30 height 15
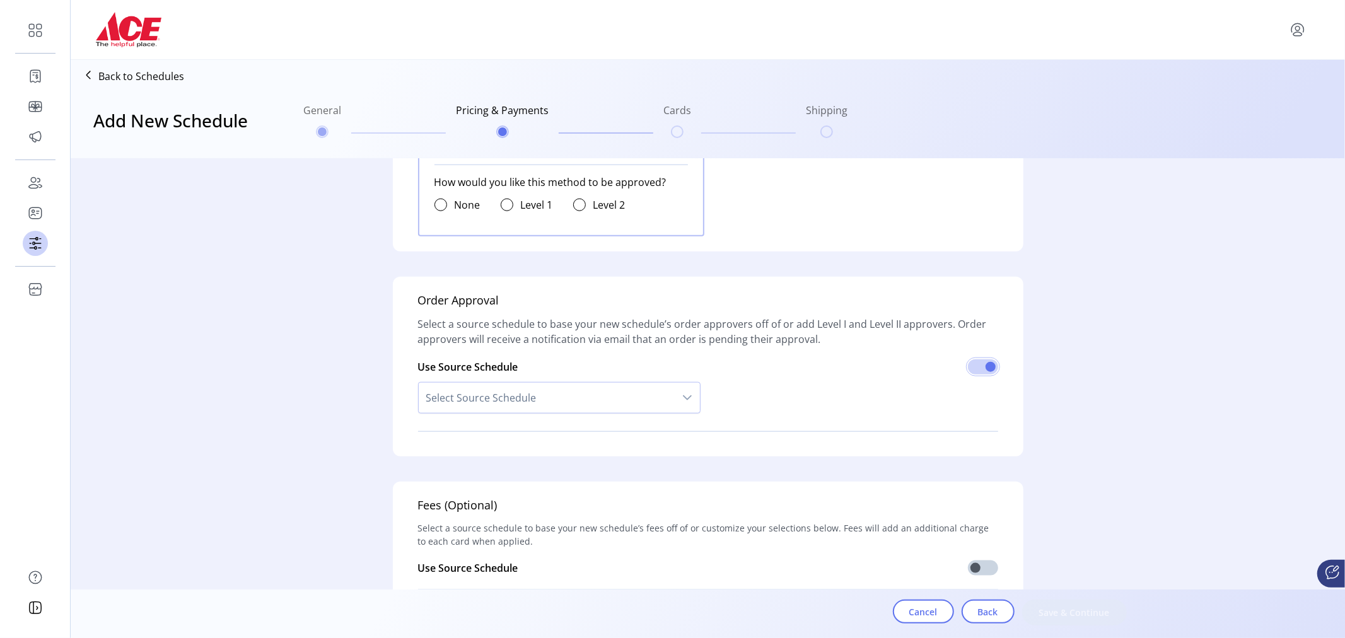
click at [682, 396] on icon "dropdown trigger" at bounding box center [687, 398] width 10 height 10
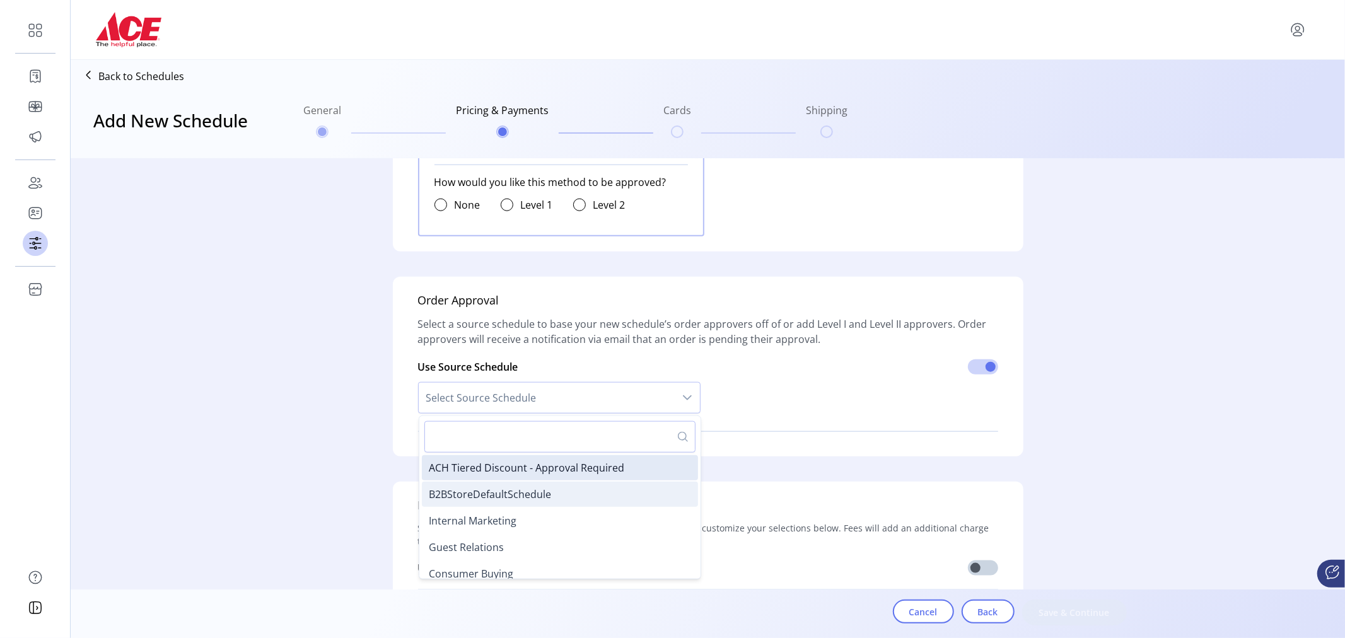
click at [638, 489] on li "B2BStoreDefaultSchedule" at bounding box center [560, 494] width 276 height 25
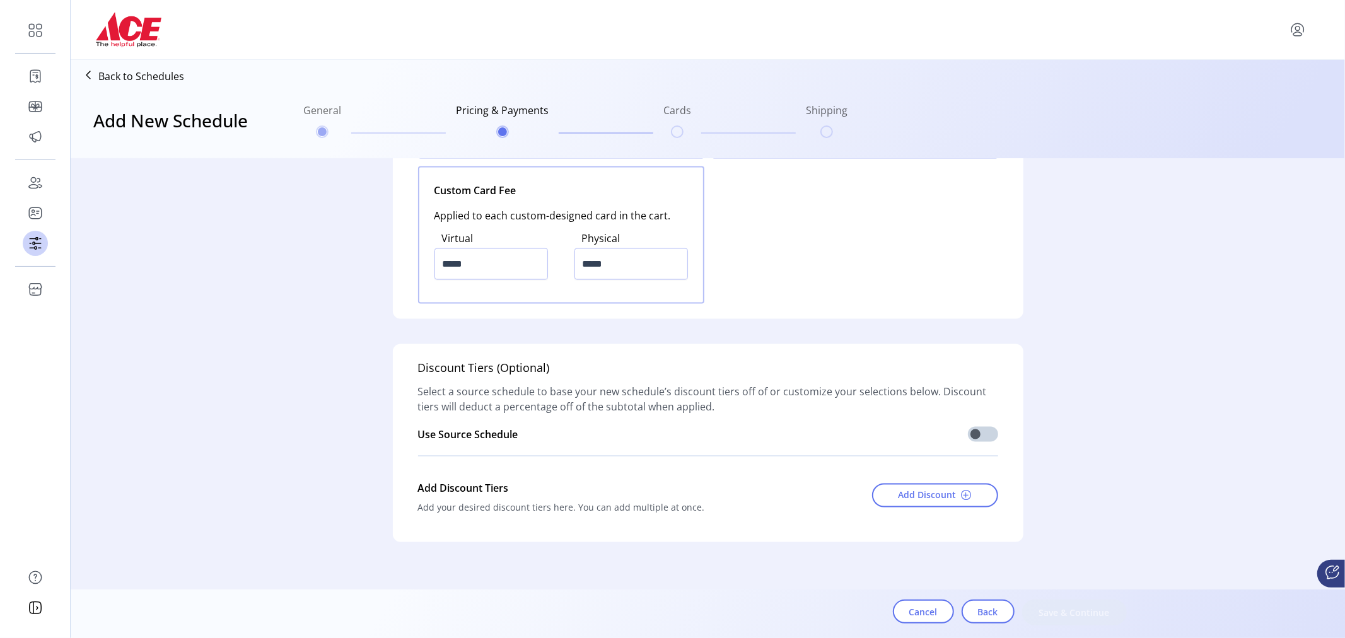
scroll to position [1714, 0]
click at [975, 430] on span at bounding box center [983, 431] width 30 height 15
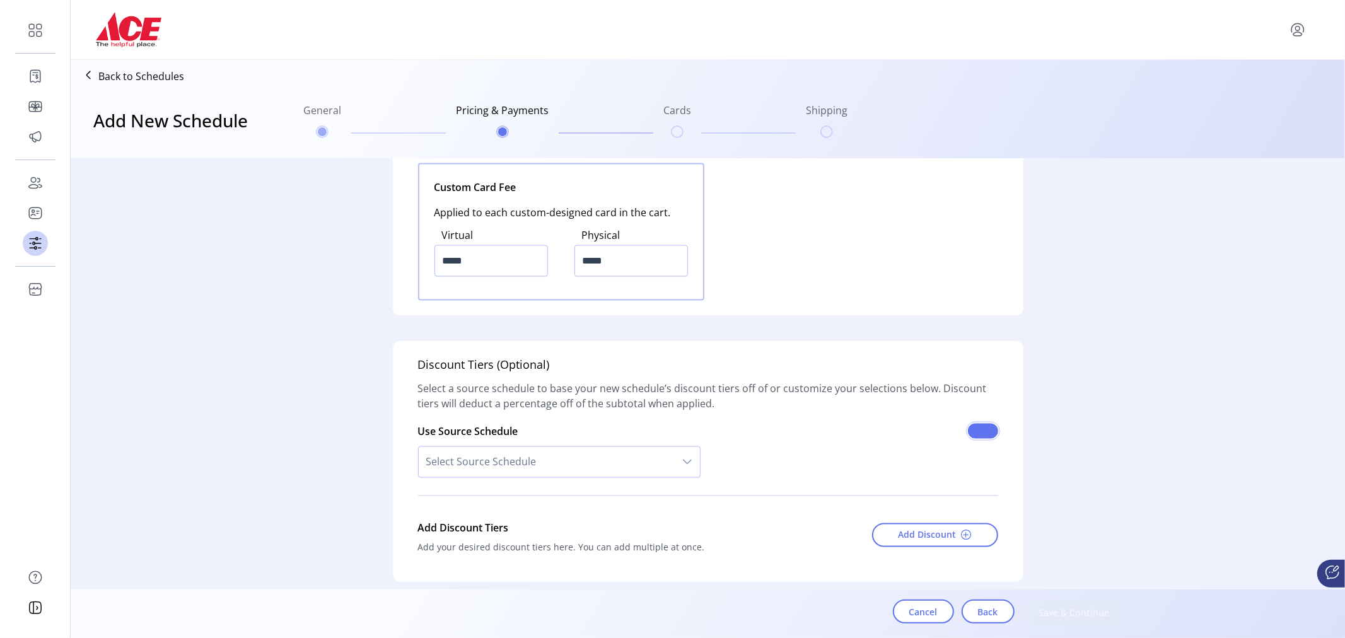
scroll to position [7, 4]
click at [684, 463] on div "dropdown trigger" at bounding box center [687, 462] width 25 height 30
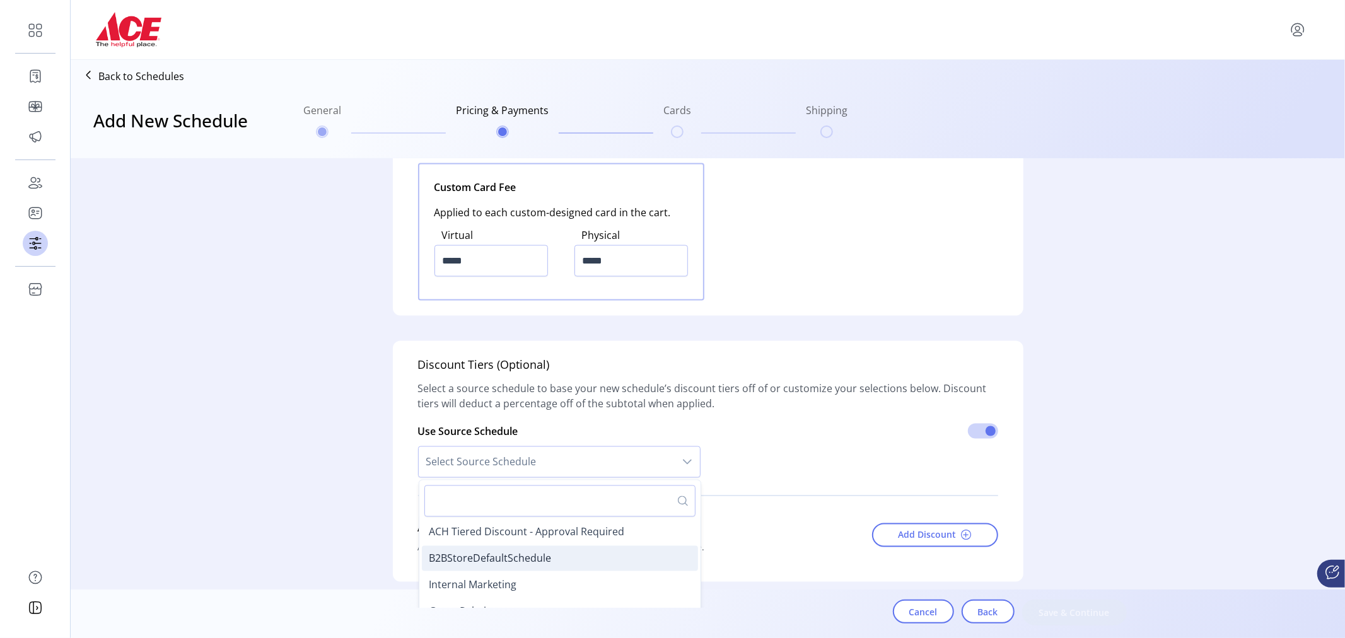
click at [629, 554] on li "B2BStoreDefaultSchedule" at bounding box center [560, 558] width 276 height 25
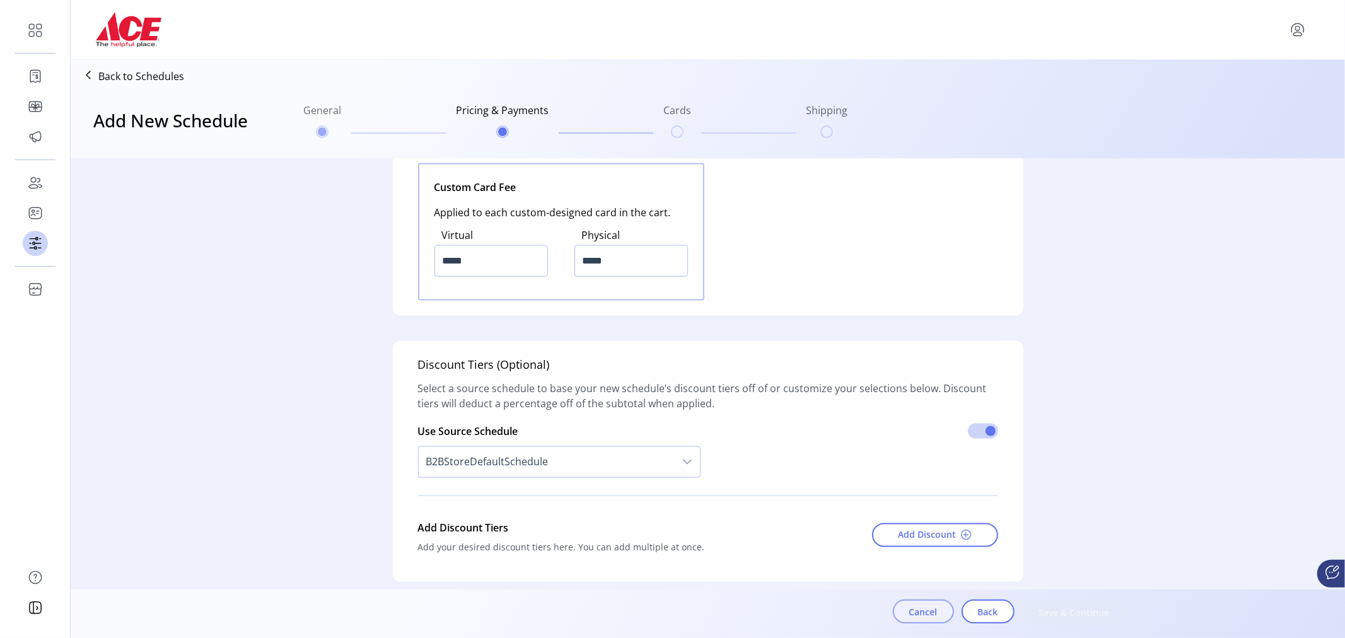
click at [925, 618] on span "Cancel" at bounding box center [924, 612] width 28 height 13
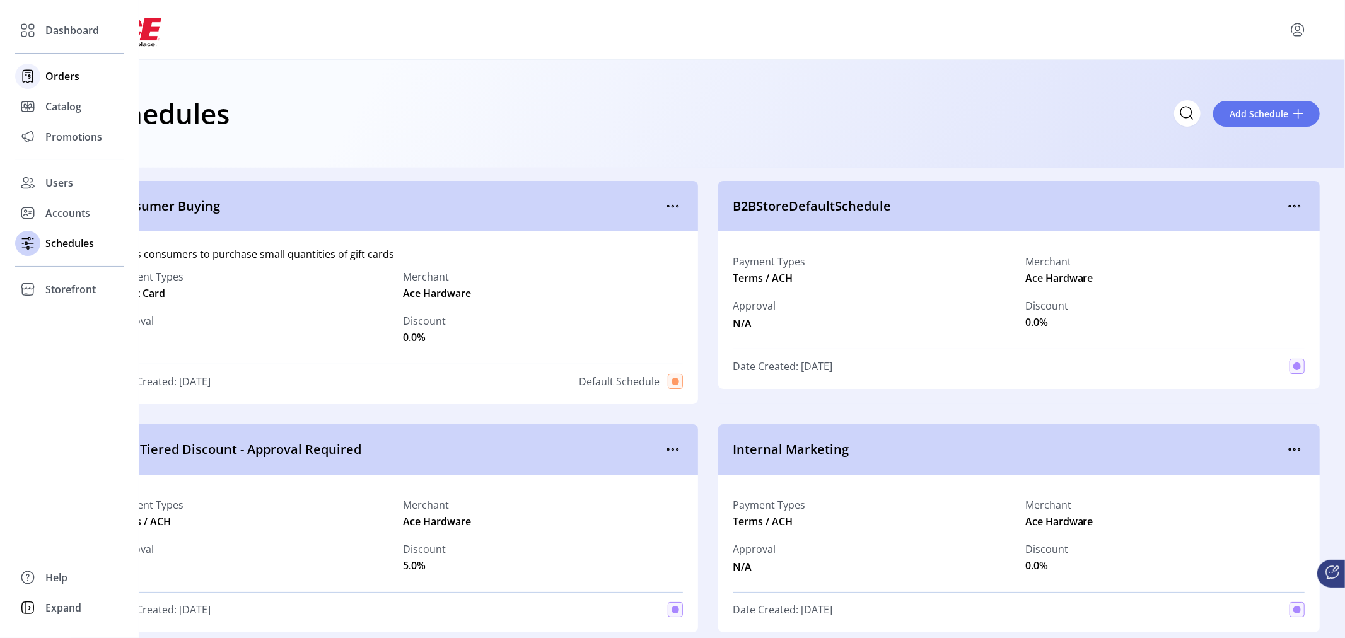
click at [65, 74] on span "Orders" at bounding box center [62, 76] width 34 height 15
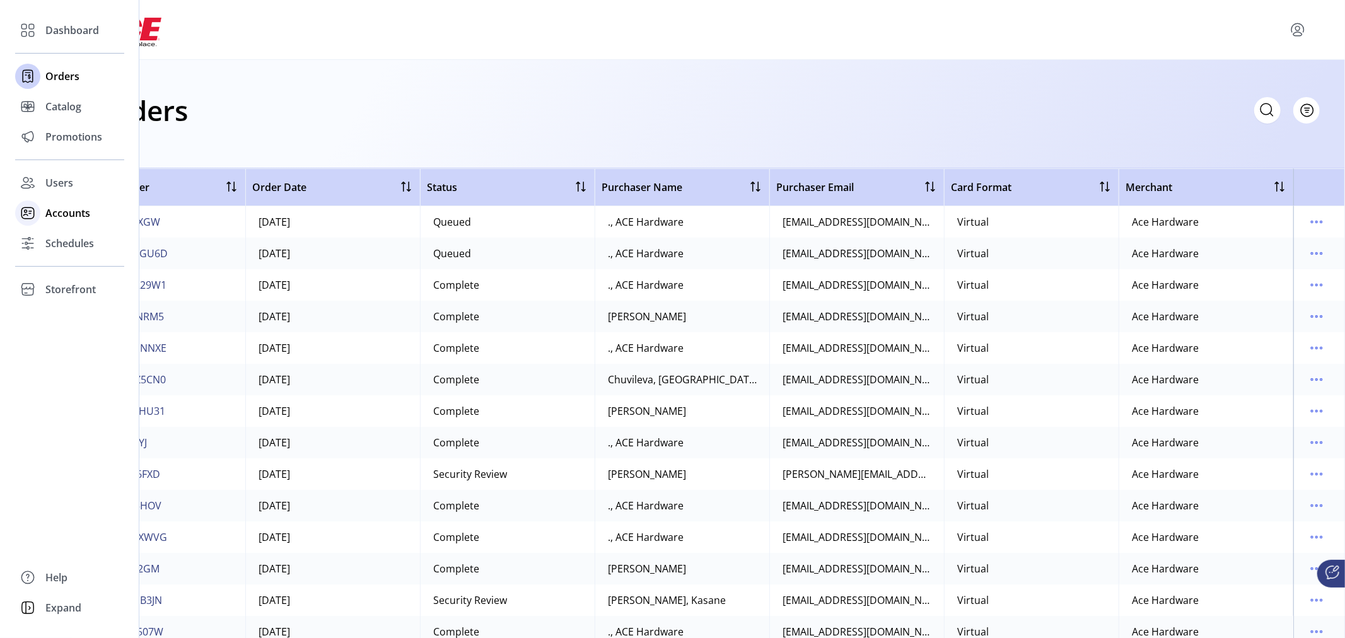
click at [63, 209] on span "Accounts" at bounding box center [67, 213] width 45 height 15
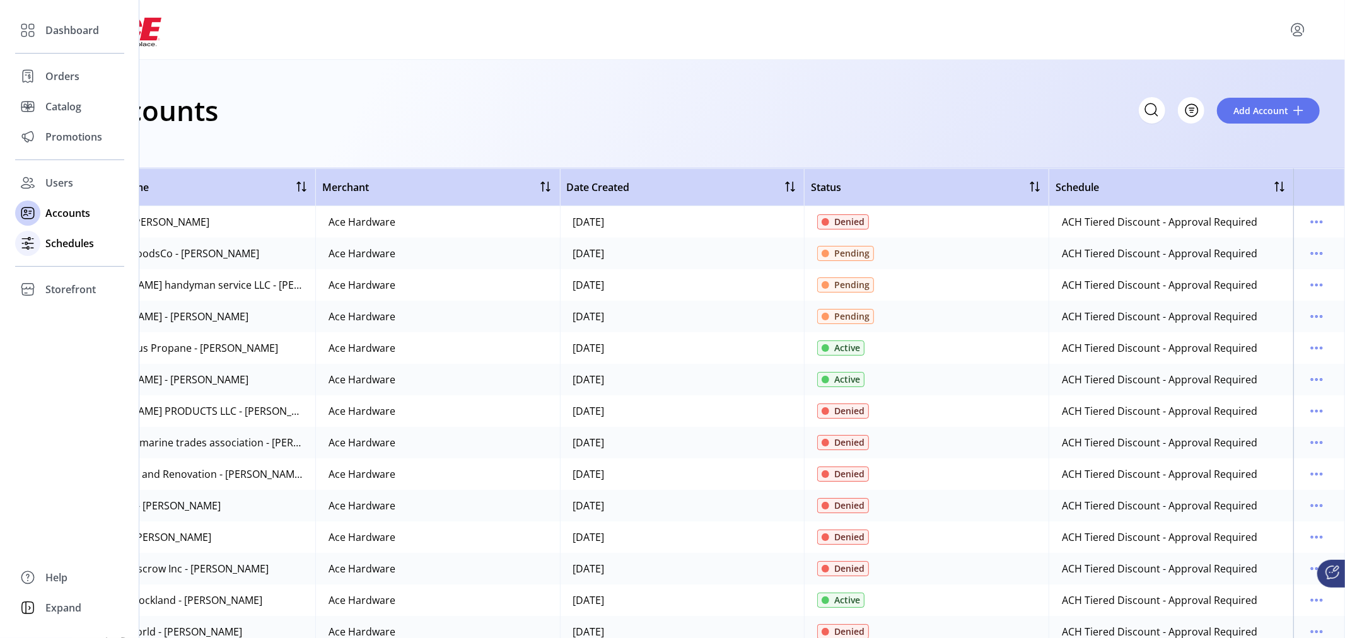
click at [65, 243] on span "Schedules" at bounding box center [69, 243] width 49 height 15
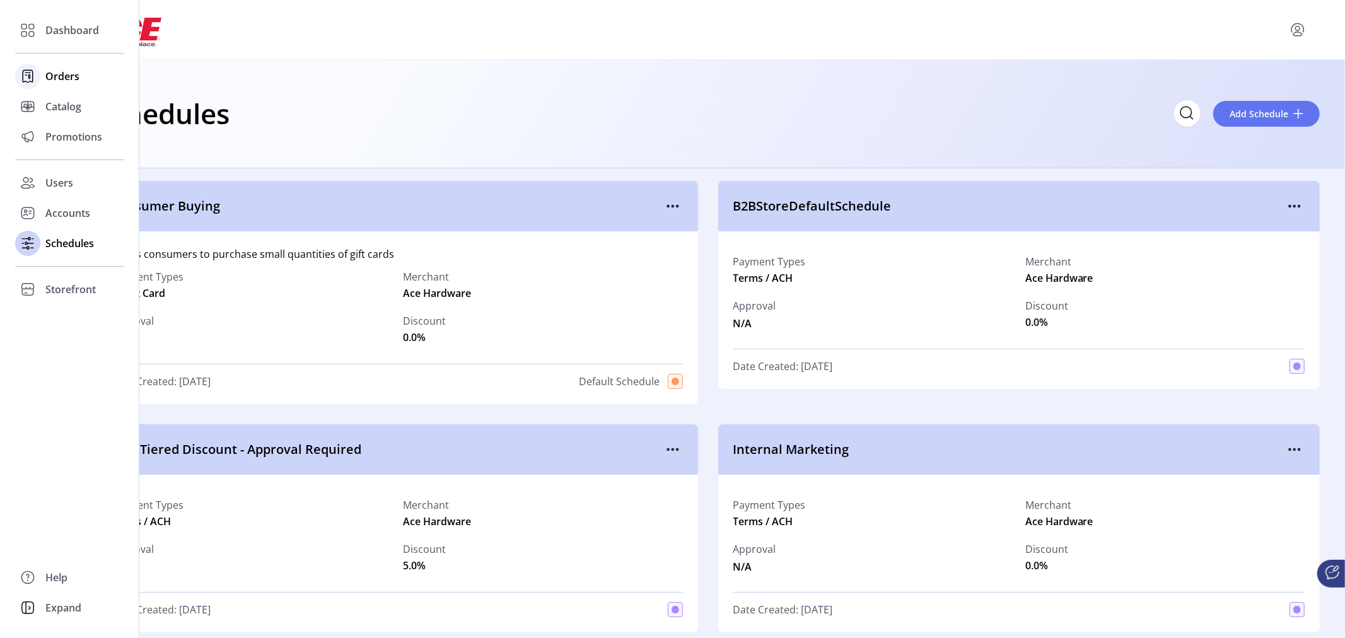
click at [55, 74] on span "Orders" at bounding box center [62, 76] width 34 height 15
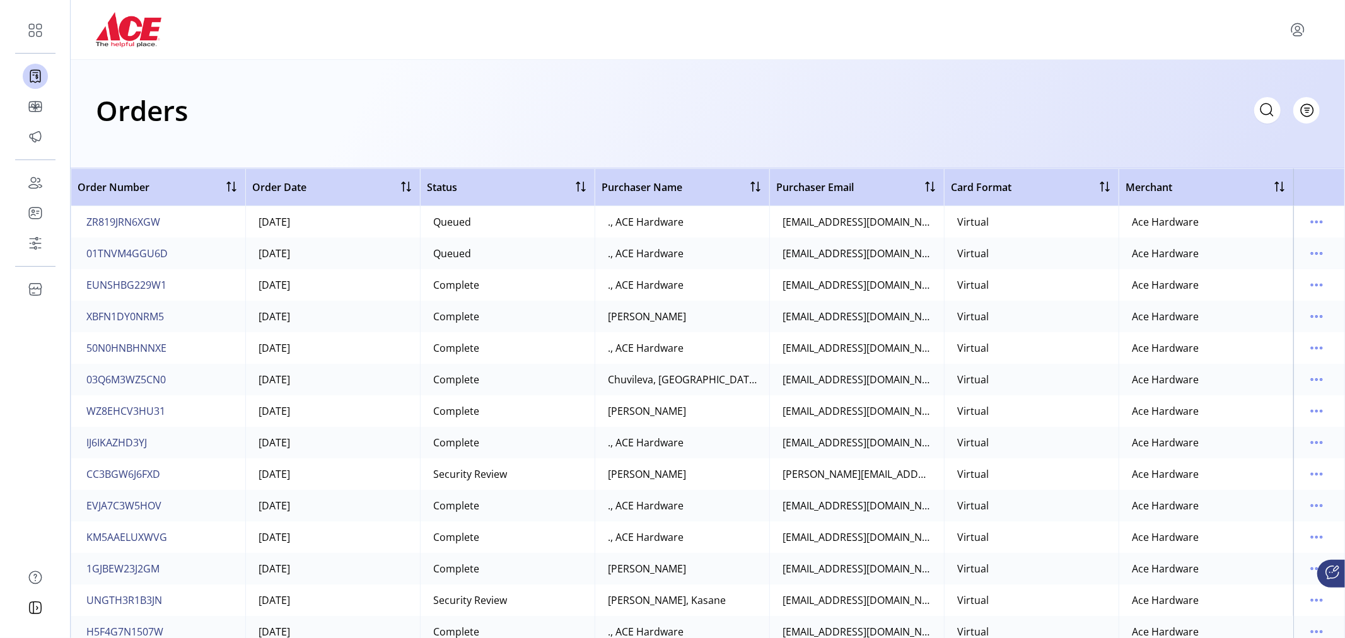
click at [1268, 106] on icon at bounding box center [1267, 110] width 20 height 20
click at [1188, 96] on div "Orders Filter Focused All Orders" at bounding box center [708, 110] width 1224 height 44
click at [1270, 108] on icon at bounding box center [1267, 110] width 20 height 20
click at [1130, 115] on input "text" at bounding box center [1155, 110] width 252 height 26
type input "*"
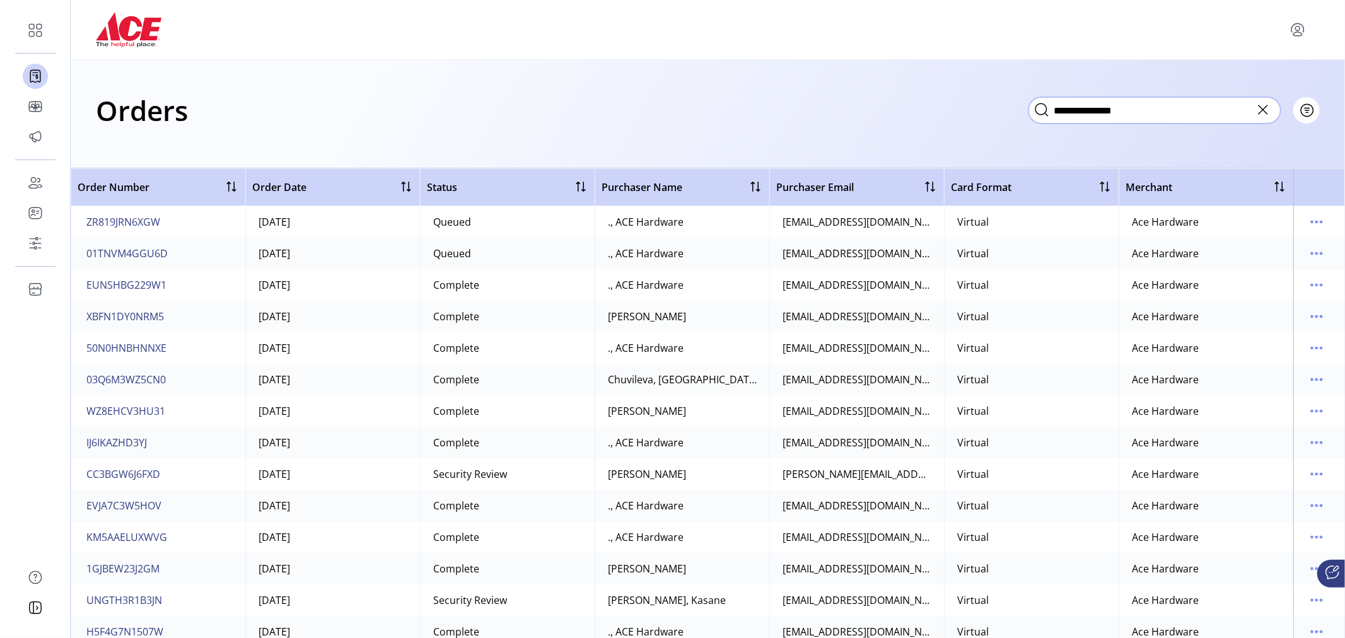
type input "**********"
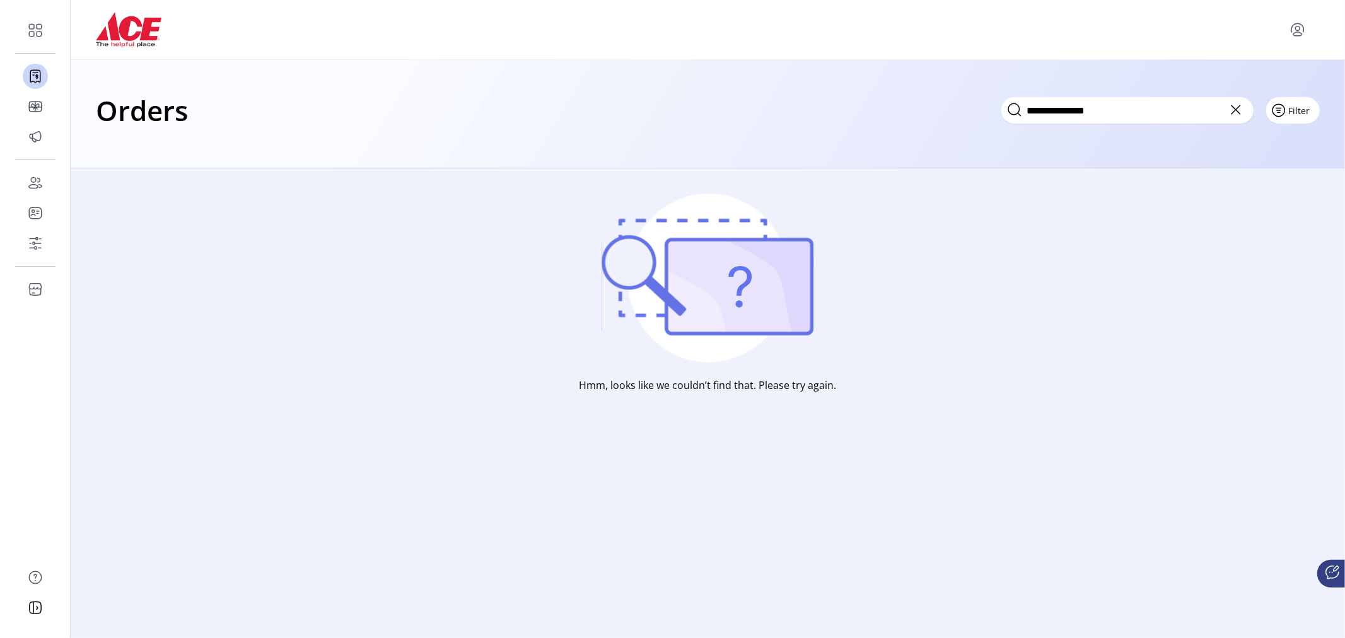
click at [1308, 111] on span "Filter" at bounding box center [1299, 110] width 21 height 13
click at [1132, 114] on input "**********" at bounding box center [1128, 110] width 252 height 26
click at [1263, 110] on icon at bounding box center [1263, 110] width 9 height 9
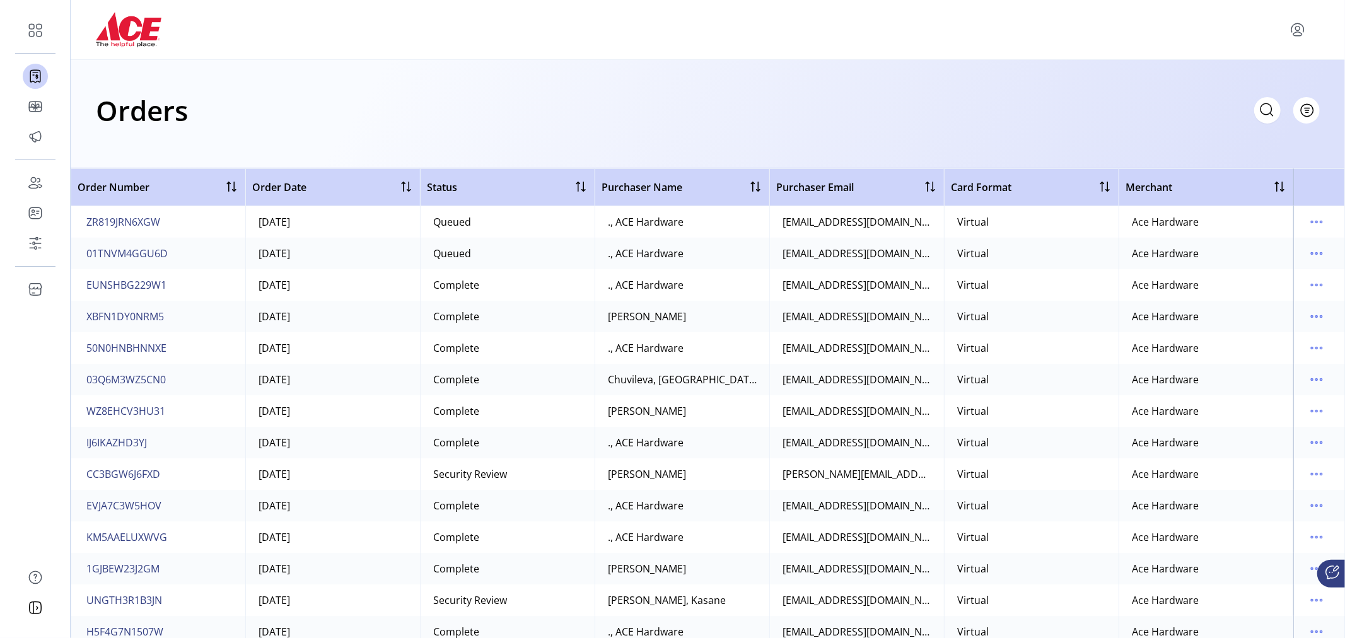
click at [413, 107] on div "Orders Filter Focused All Orders" at bounding box center [708, 110] width 1224 height 44
click at [1272, 111] on icon at bounding box center [1266, 108] width 11 height 11
click at [672, 185] on span "Purchaser Name" at bounding box center [642, 187] width 81 height 15
click at [751, 184] on div at bounding box center [755, 186] width 15 height 15
click at [753, 184] on div at bounding box center [758, 187] width 10 height 10
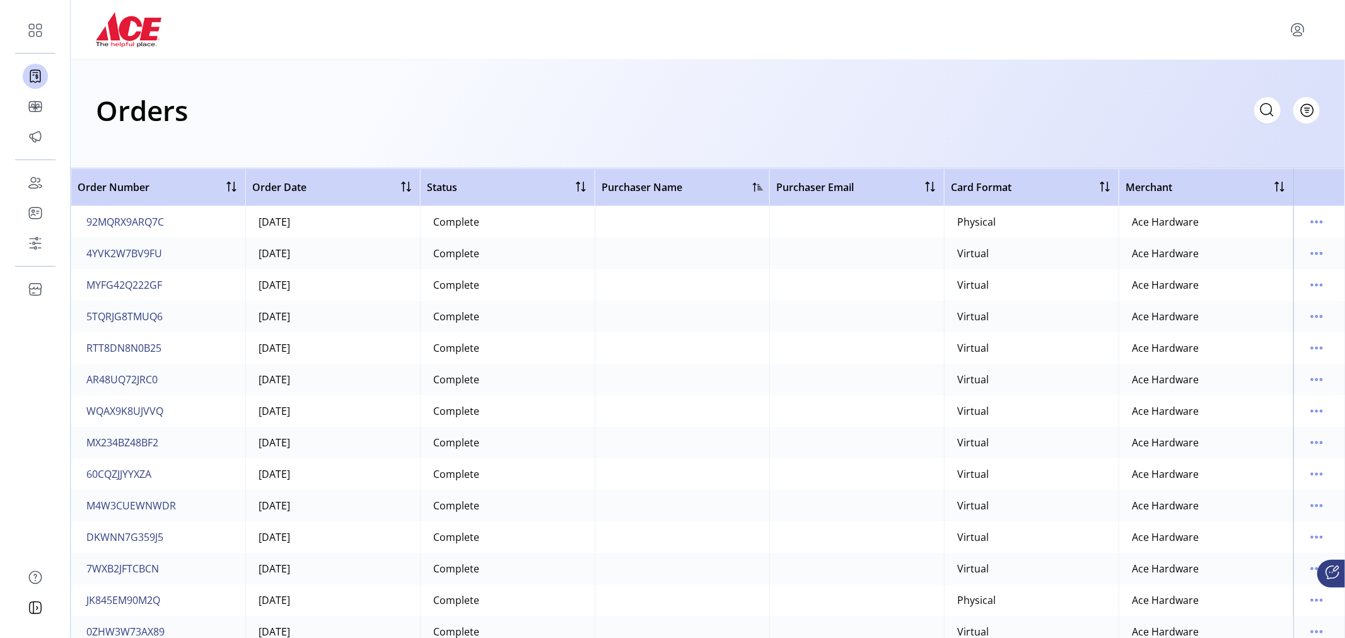
click at [748, 187] on div "Purchaser Name" at bounding box center [682, 187] width 161 height 15
click at [759, 186] on div at bounding box center [758, 187] width 10 height 10
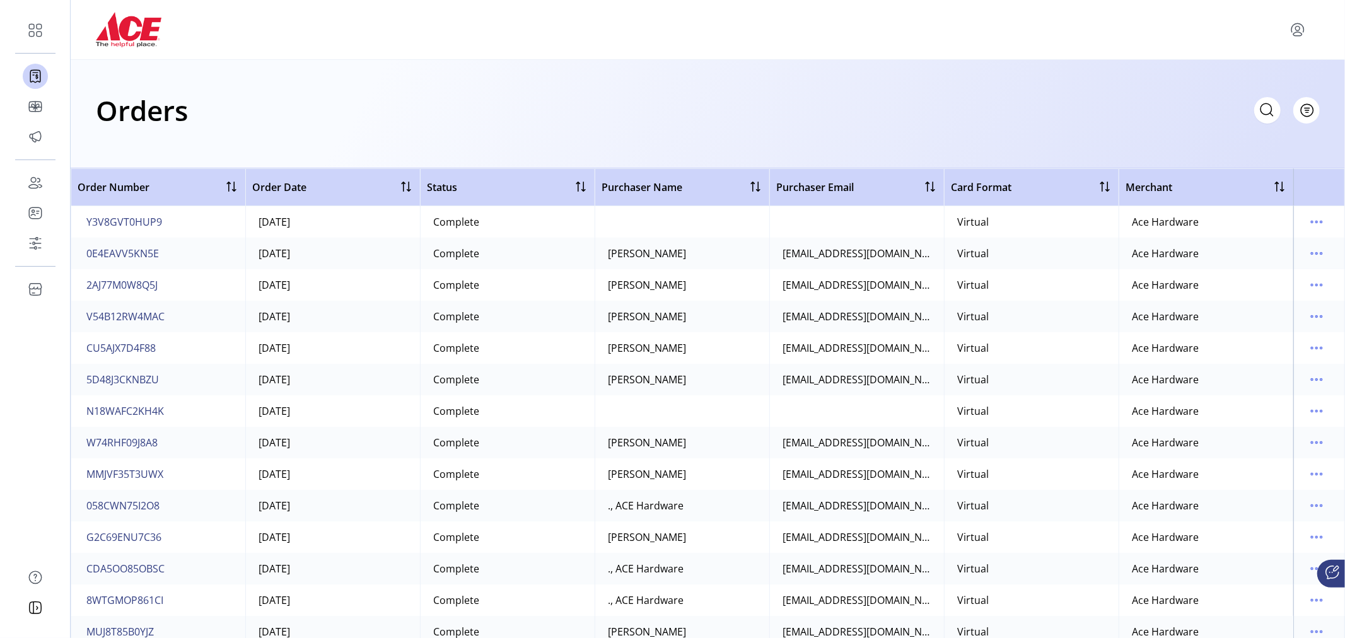
drag, startPoint x: 708, startPoint y: 196, endPoint x: 704, endPoint y: 185, distance: 11.6
click at [704, 185] on div "Purchaser Name" at bounding box center [682, 187] width 161 height 16
click at [748, 190] on div at bounding box center [755, 186] width 15 height 15
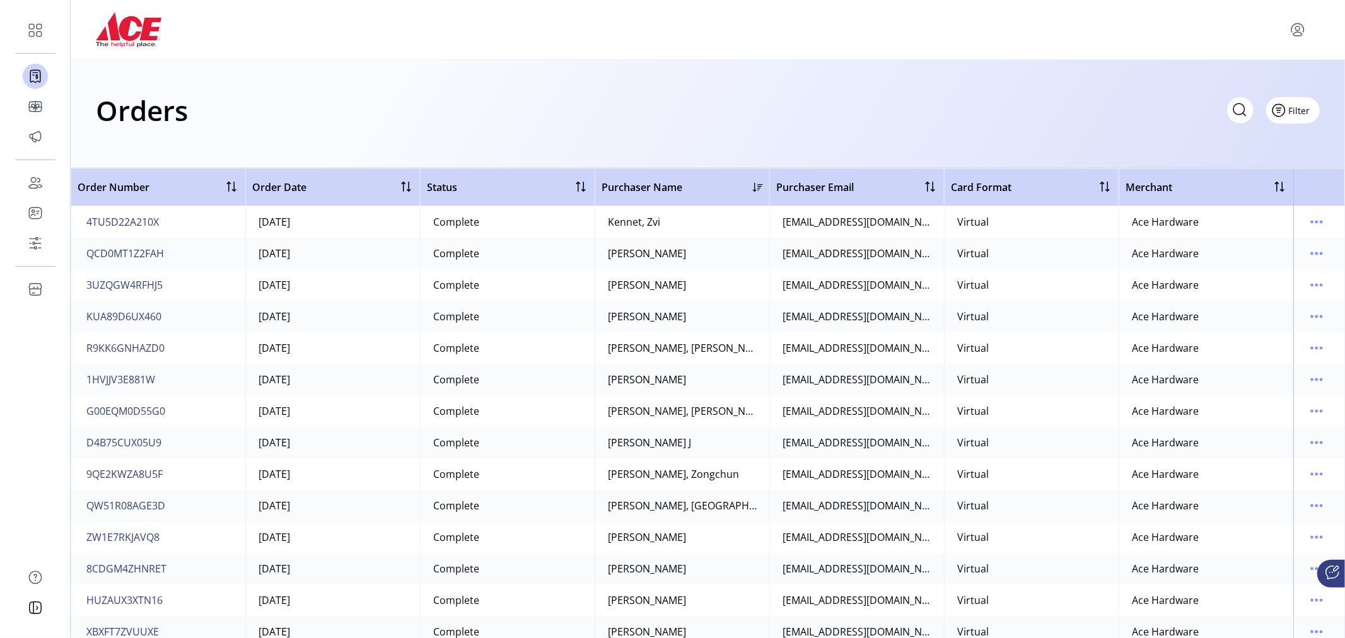
click at [1283, 111] on icon "Filter Button" at bounding box center [1279, 110] width 20 height 20
click at [1261, 177] on span "Date" at bounding box center [1257, 179] width 105 height 10
click at [182, 139] on span "button" at bounding box center [177, 139] width 9 height 9
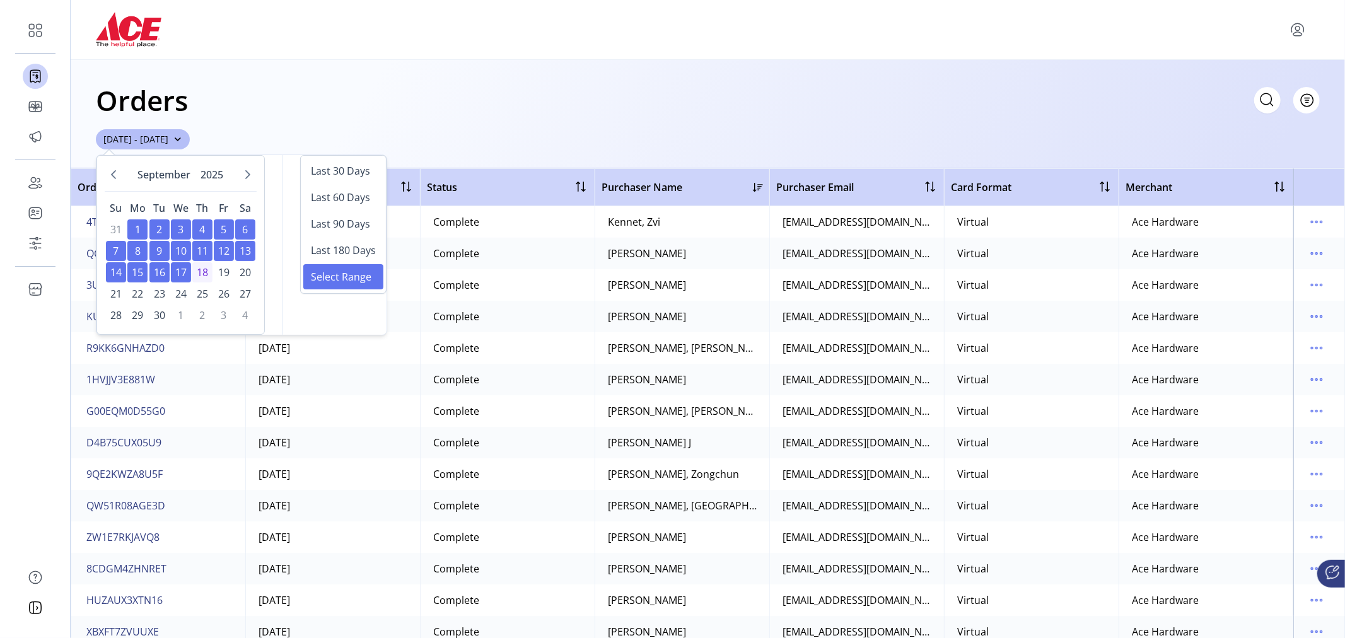
click at [136, 250] on span "8" at bounding box center [137, 251] width 20 height 20
click at [160, 271] on span "16" at bounding box center [159, 272] width 20 height 20
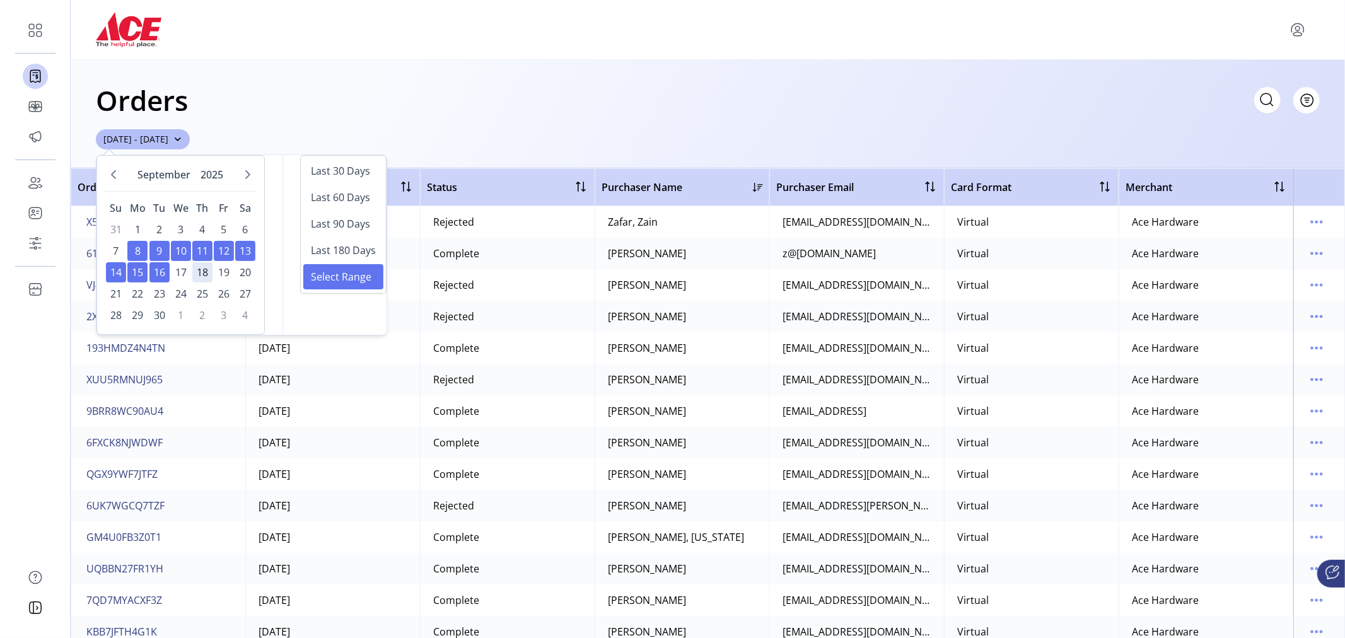
click at [320, 278] on span "Select Range" at bounding box center [341, 276] width 61 height 15
click at [262, 306] on div "[DATE] Su Mo Tu We Th Fr Sa 31 1 2 3 4 5 6 7 8 8 9 9 10 10 11 11 12 12 13 13 14…" at bounding box center [242, 245] width 290 height 180
click at [348, 269] on span "Select Range" at bounding box center [341, 276] width 61 height 15
click at [399, 66] on div "Orders Filter Focused All Orders [DATE] - [DATE]" at bounding box center [708, 114] width 1275 height 108
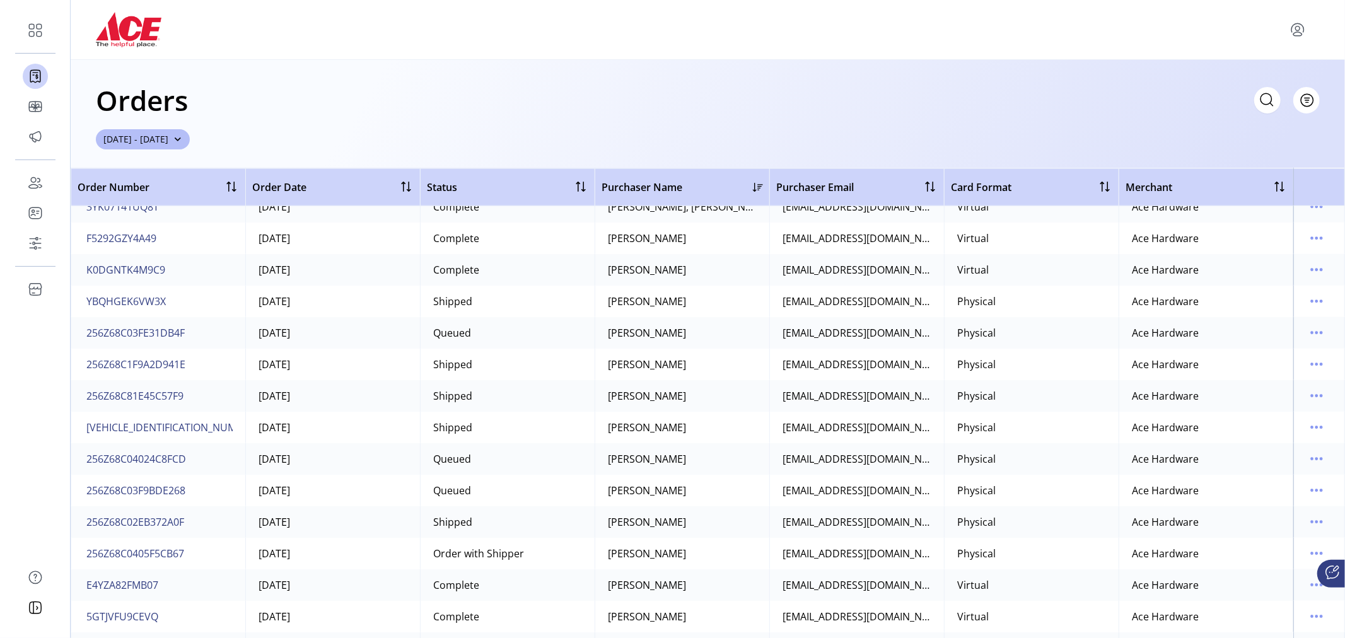
scroll to position [5385, 0]
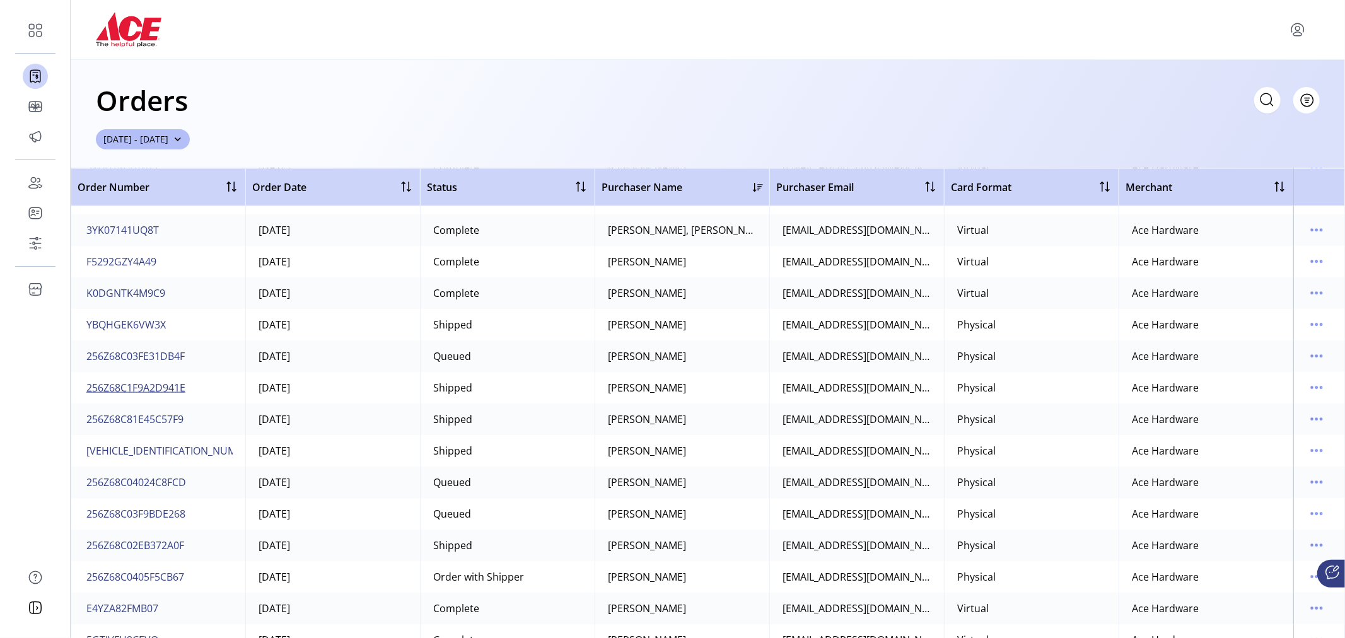
click at [142, 388] on span "256Z68C1F9A2D941E" at bounding box center [135, 387] width 99 height 15
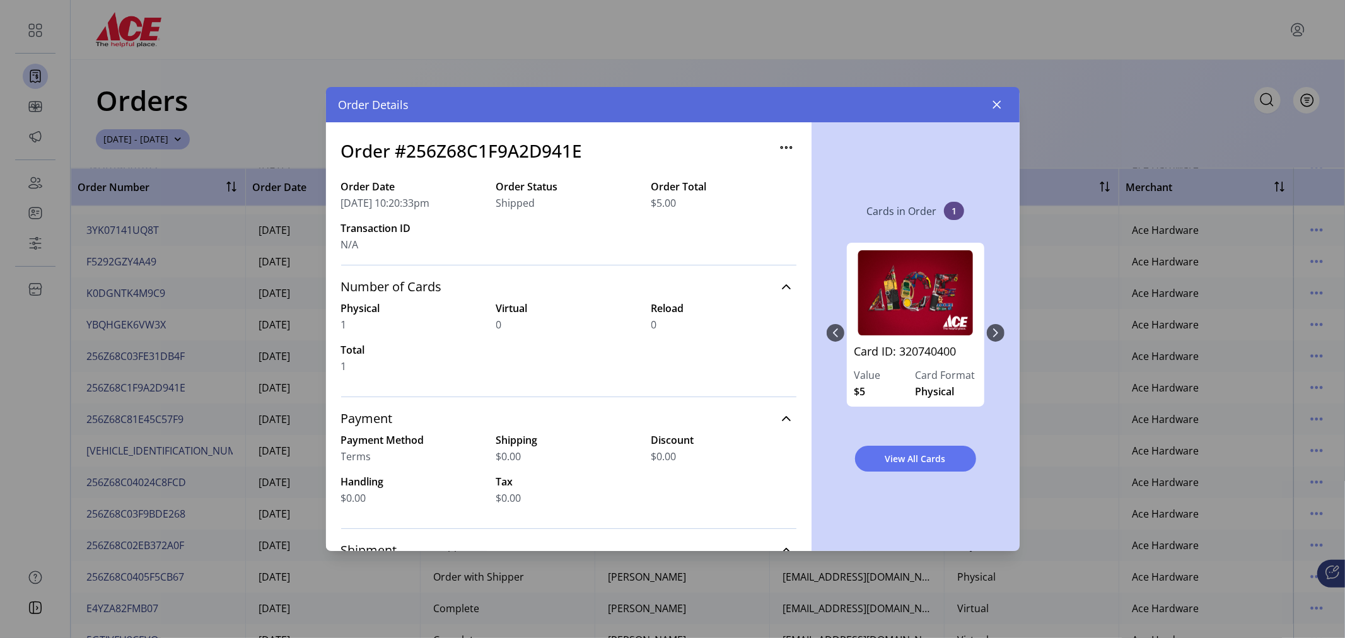
click at [785, 147] on icon "button" at bounding box center [786, 148] width 2 height 2
click at [992, 329] on div "Card ID: 320740400 Value $5 Card Format Physical" at bounding box center [916, 333] width 178 height 206
click at [998, 104] on icon "button" at bounding box center [997, 105] width 10 height 10
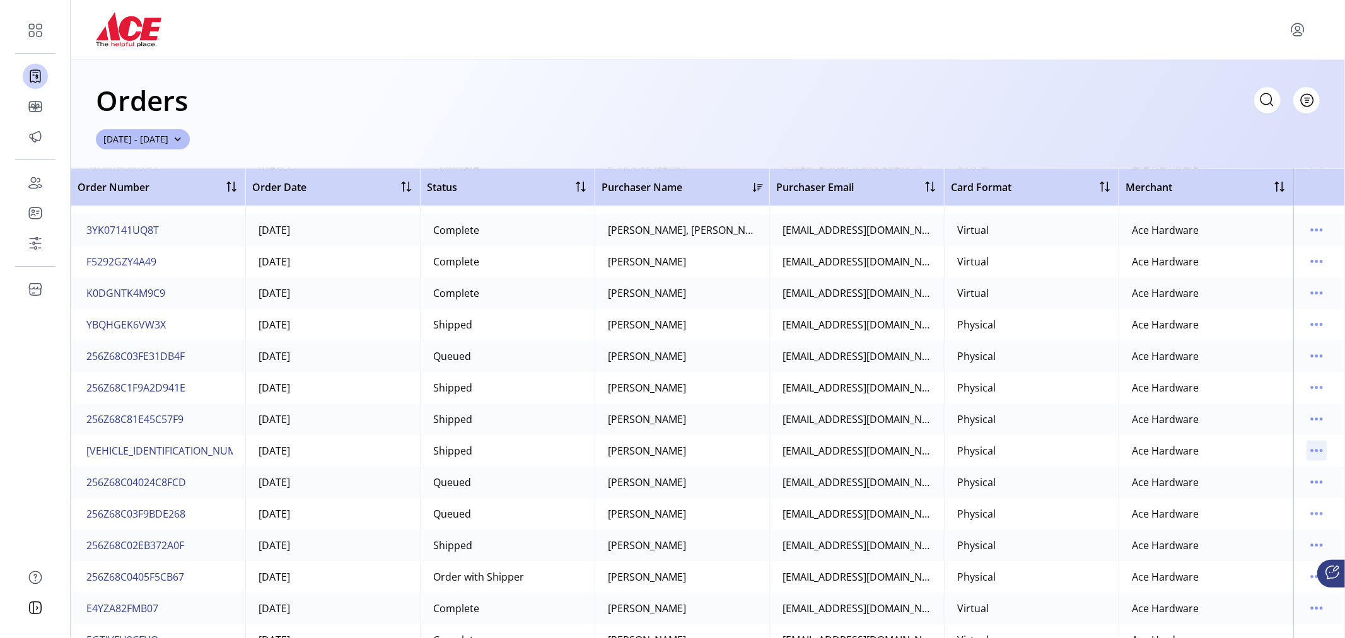
click at [1307, 452] on icon "menu" at bounding box center [1317, 451] width 20 height 20
click at [1273, 474] on span "View Details" at bounding box center [1257, 475] width 105 height 10
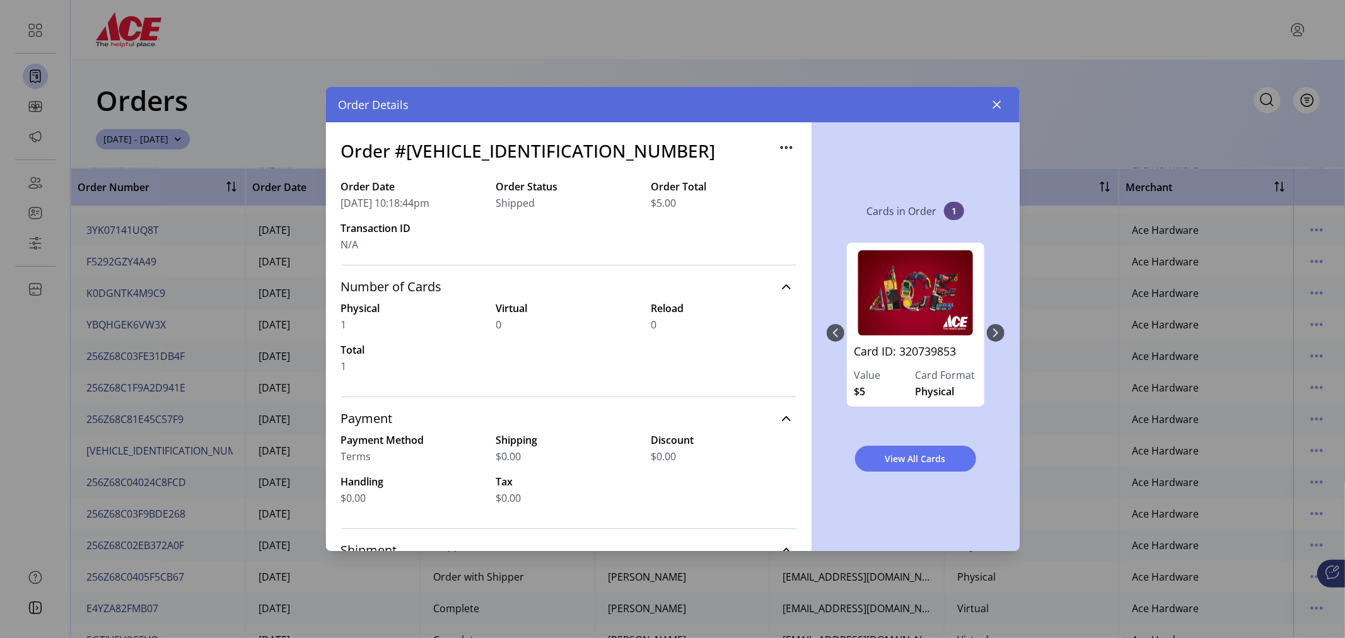
click at [785, 147] on icon "button" at bounding box center [786, 148] width 2 height 2
click at [676, 188] on label "Order Total" at bounding box center [724, 186] width 145 height 15
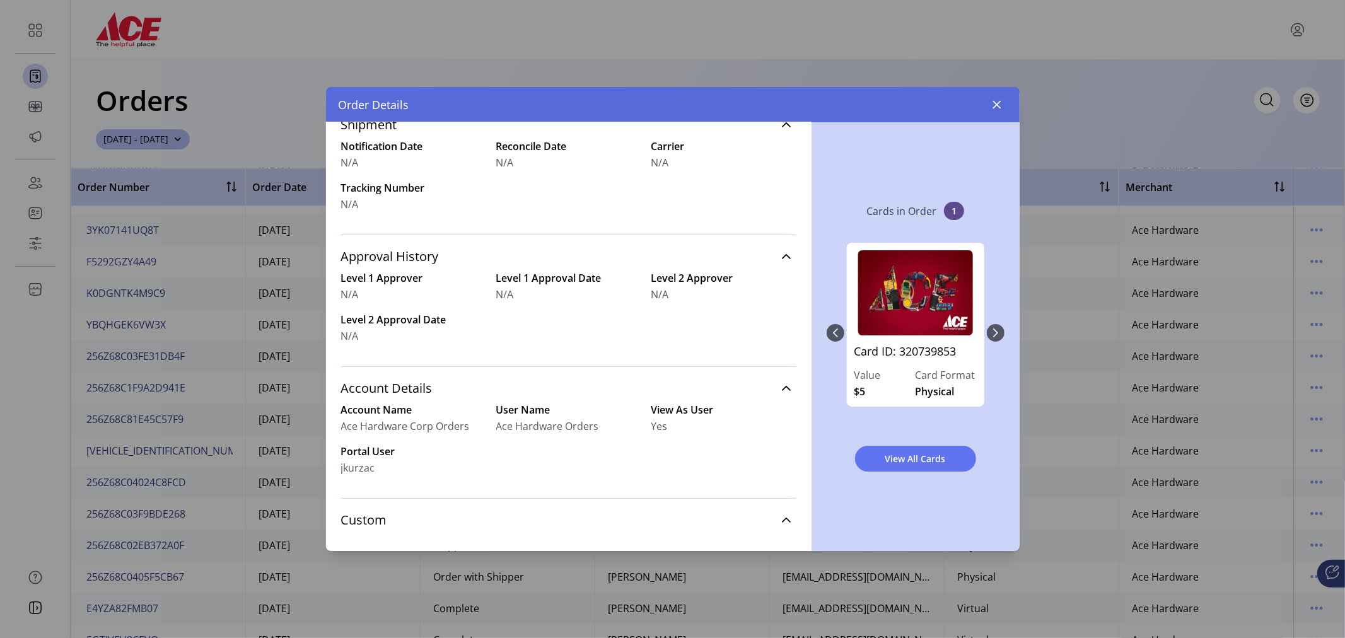
scroll to position [459, 0]
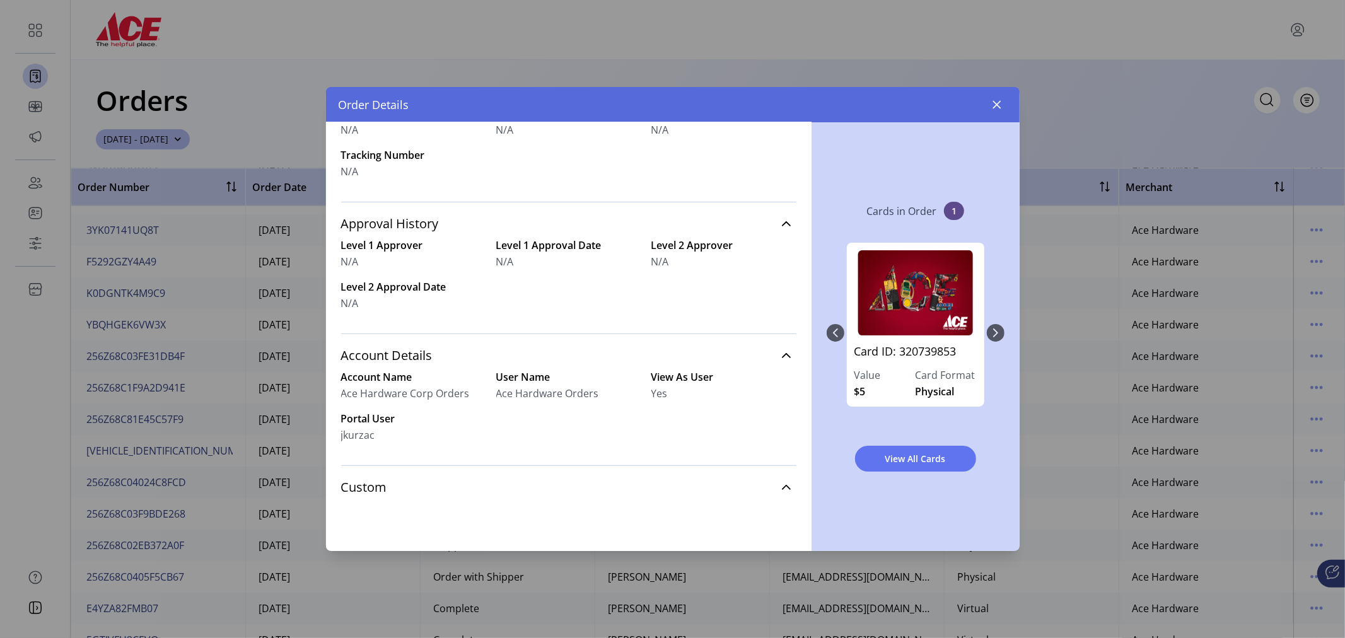
click at [1004, 335] on div "Card ID: 320739853 Value $5 Card Format Physical" at bounding box center [916, 333] width 178 height 206
click at [1000, 335] on div "Card ID: 320739853 Value $5 Card Format Physical" at bounding box center [916, 333] width 178 height 206
click at [833, 335] on div "Card ID: 320739853 Value $5 Card Format Physical" at bounding box center [916, 333] width 178 height 206
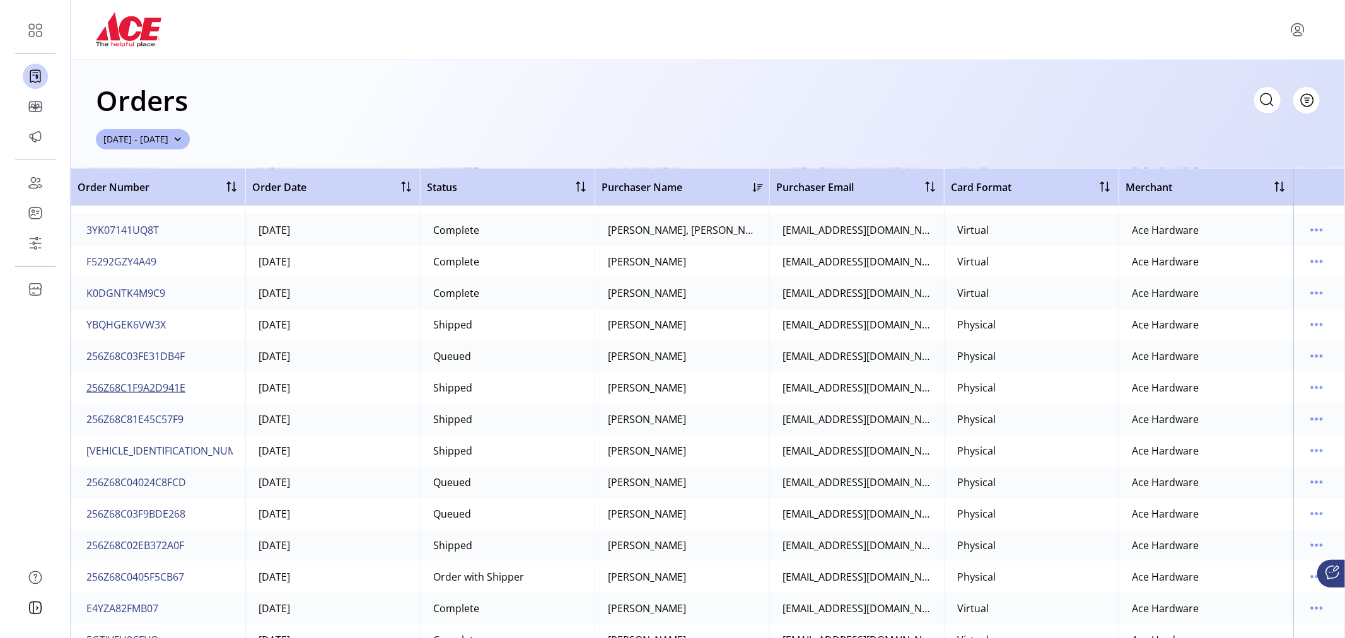
drag, startPoint x: 198, startPoint y: 387, endPoint x: 117, endPoint y: 387, distance: 81.4
click at [117, 387] on td "256Z68C1F9A2D941E" at bounding box center [158, 388] width 175 height 32
click at [148, 383] on span "256Z68C1F9A2D941E" at bounding box center [135, 387] width 99 height 15
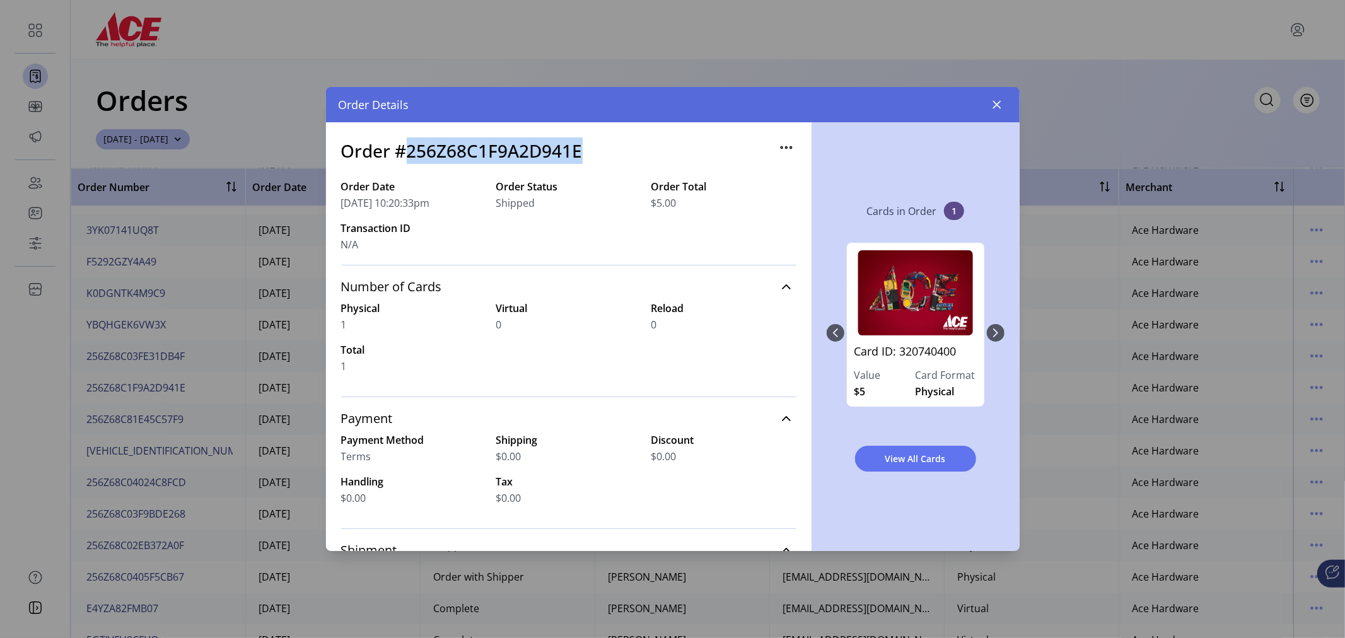
drag, startPoint x: 565, startPoint y: 149, endPoint x: 409, endPoint y: 145, distance: 155.8
click at [409, 145] on div "Order #256Z68C1F9A2D941E" at bounding box center [568, 159] width 455 height 42
copy h3 "256Z68C1F9A2D941E"
